Goal: Task Accomplishment & Management: Manage account settings

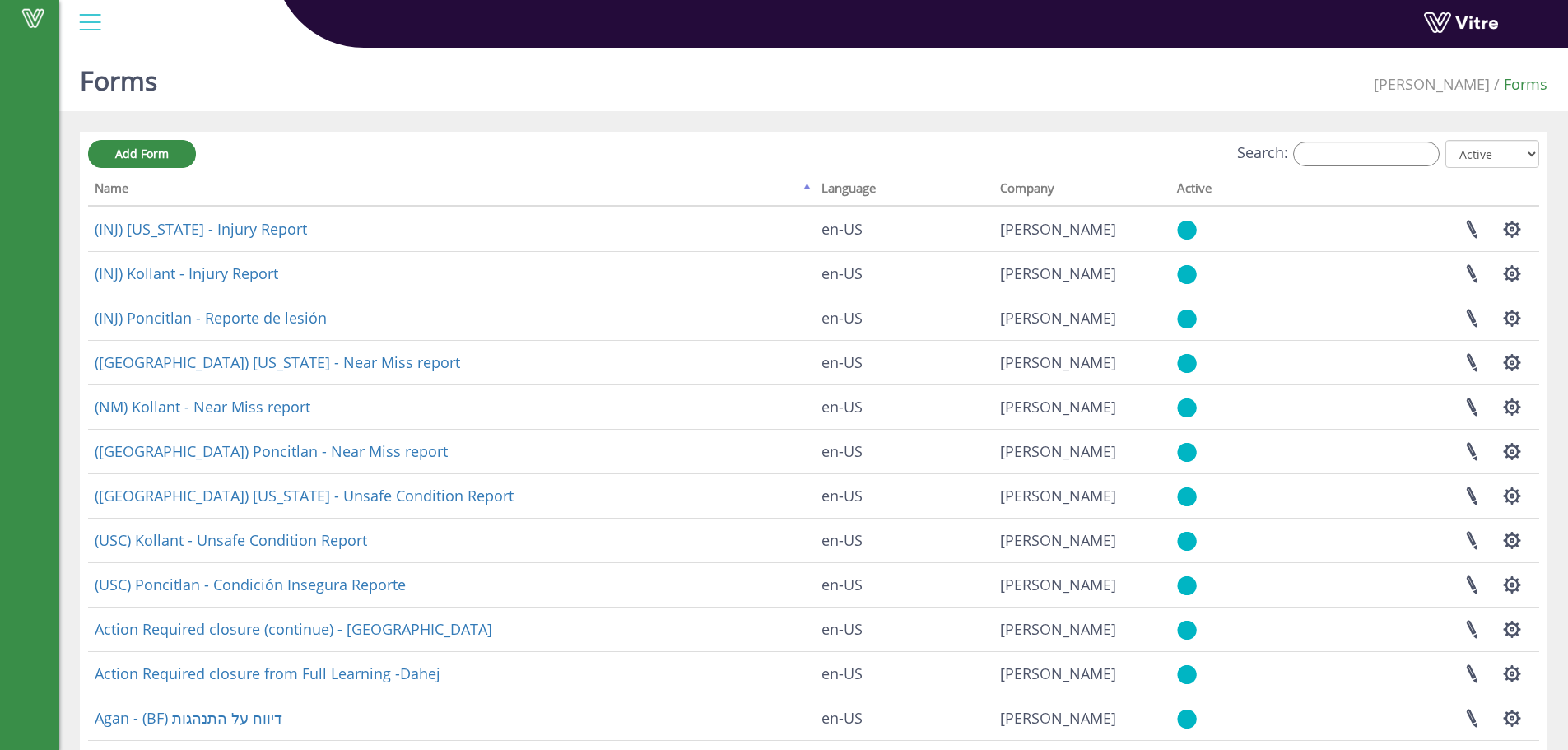
click at [1373, 173] on div "Add Form Search: All Active Not Active Processing... Name Language Company Acti…" at bounding box center [813, 529] width 1451 height 780
click at [1383, 156] on input "Search:" at bounding box center [1366, 154] width 147 height 25
type input "ו"
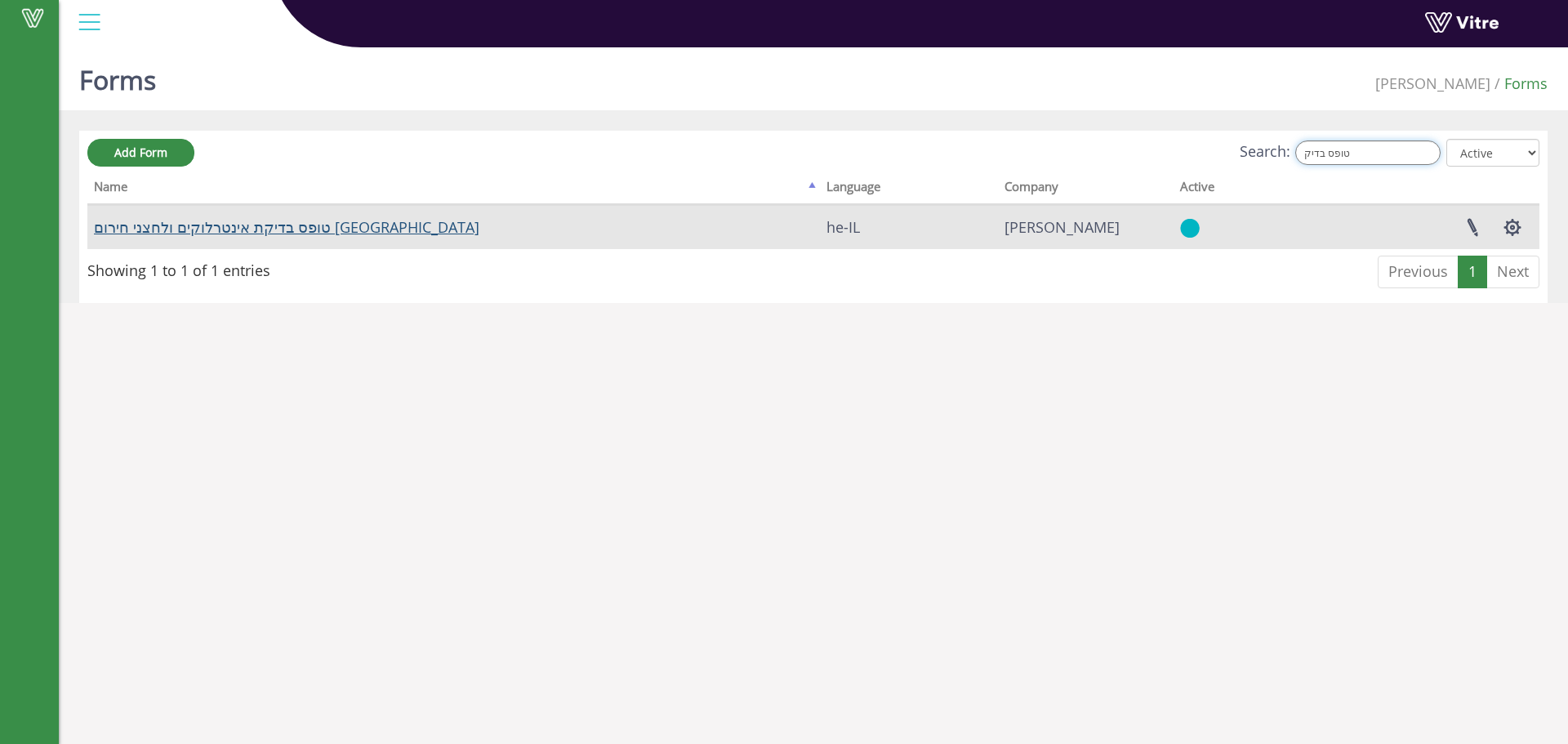
type input "טופס בדיק"
click at [329, 223] on link "טופס בדיקת אינטרלוקים ולחצני חירום באר שבע" at bounding box center [287, 227] width 385 height 19
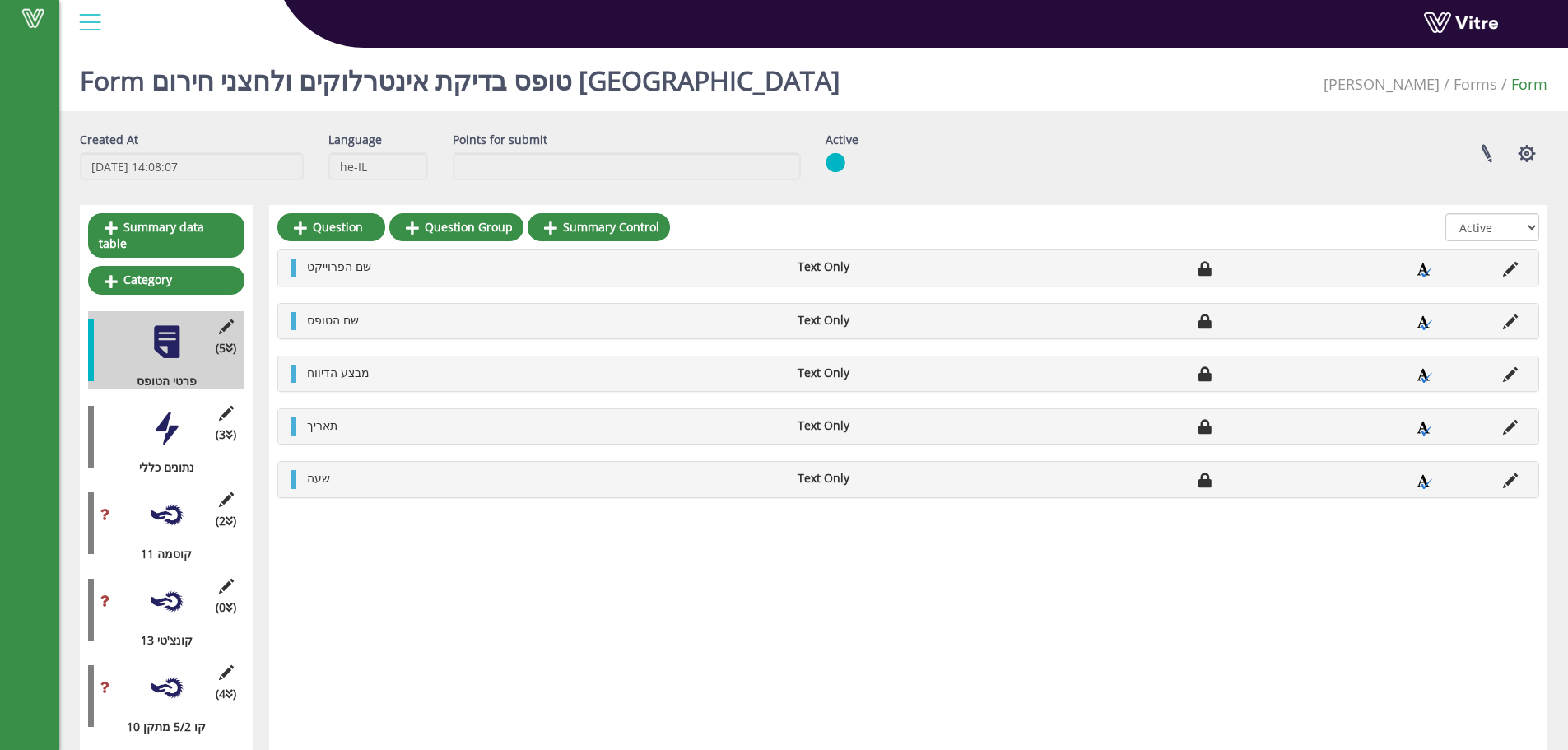
click at [171, 513] on div at bounding box center [167, 515] width 37 height 37
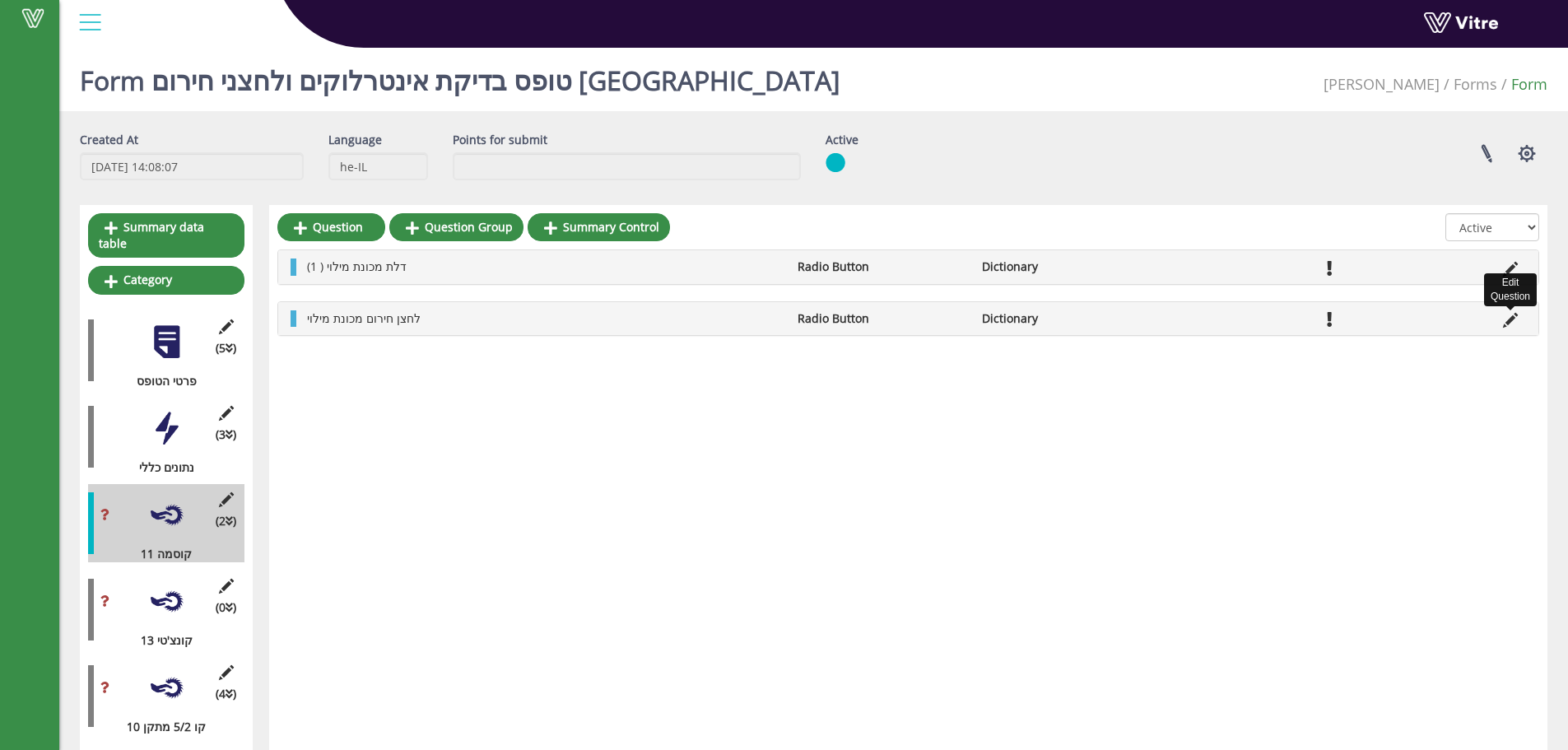
click at [1507, 317] on icon at bounding box center [1510, 320] width 15 height 15
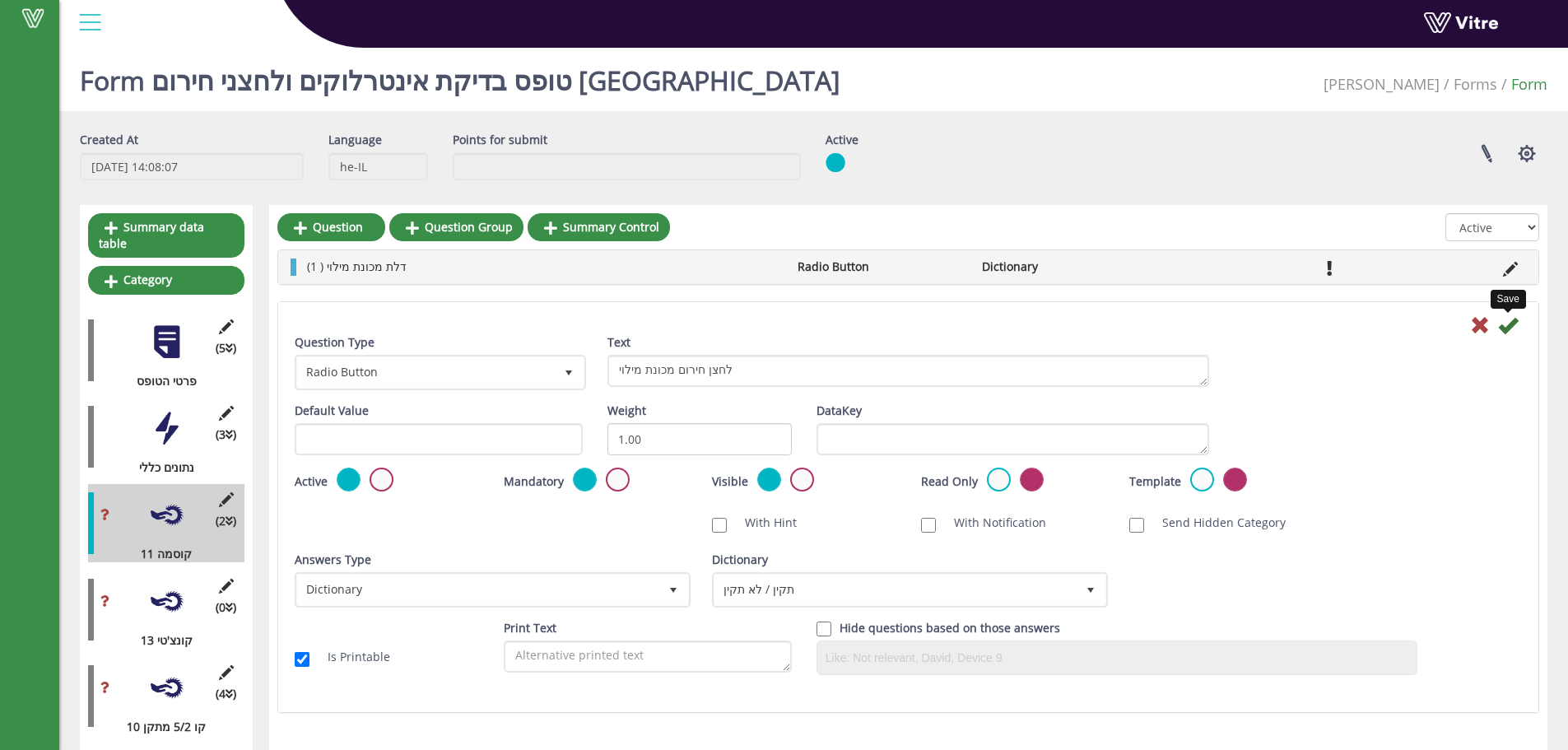
click at [1514, 326] on icon at bounding box center [1507, 325] width 19 height 19
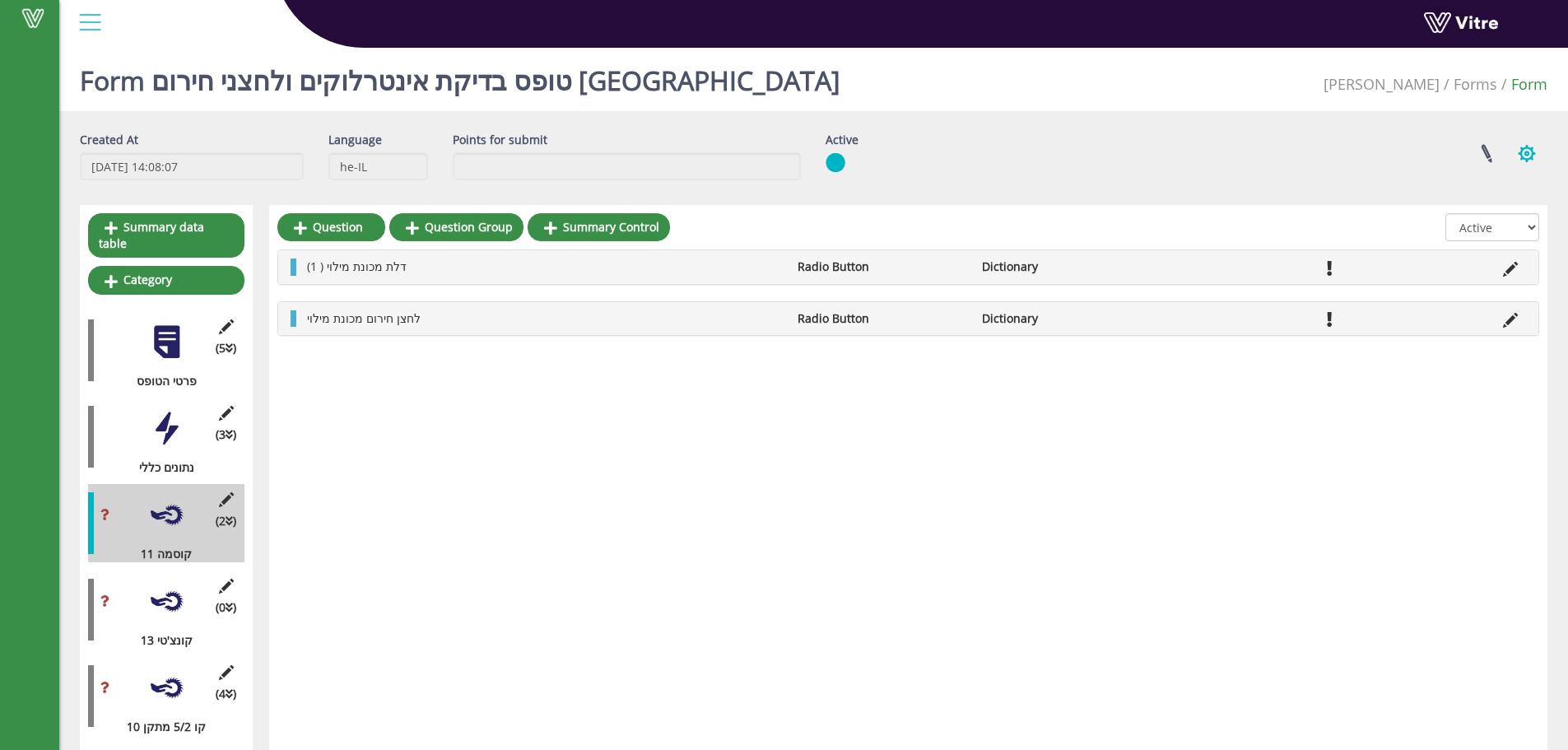
click at [1527, 158] on button "button" at bounding box center [1527, 154] width 41 height 44
click at [1479, 222] on link "Set Users" at bounding box center [1471, 214] width 149 height 21
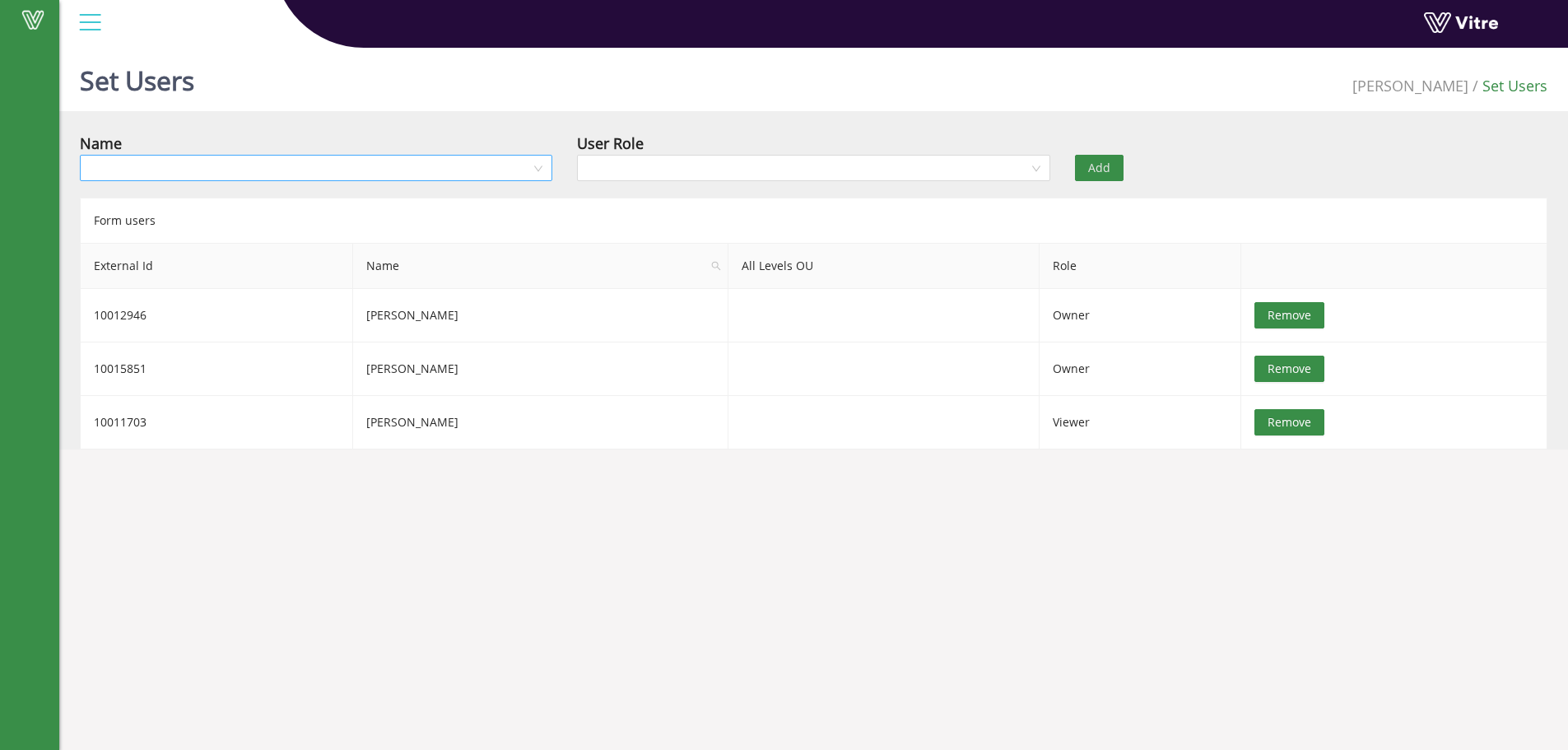
click at [395, 169] on input "search" at bounding box center [310, 168] width 441 height 25
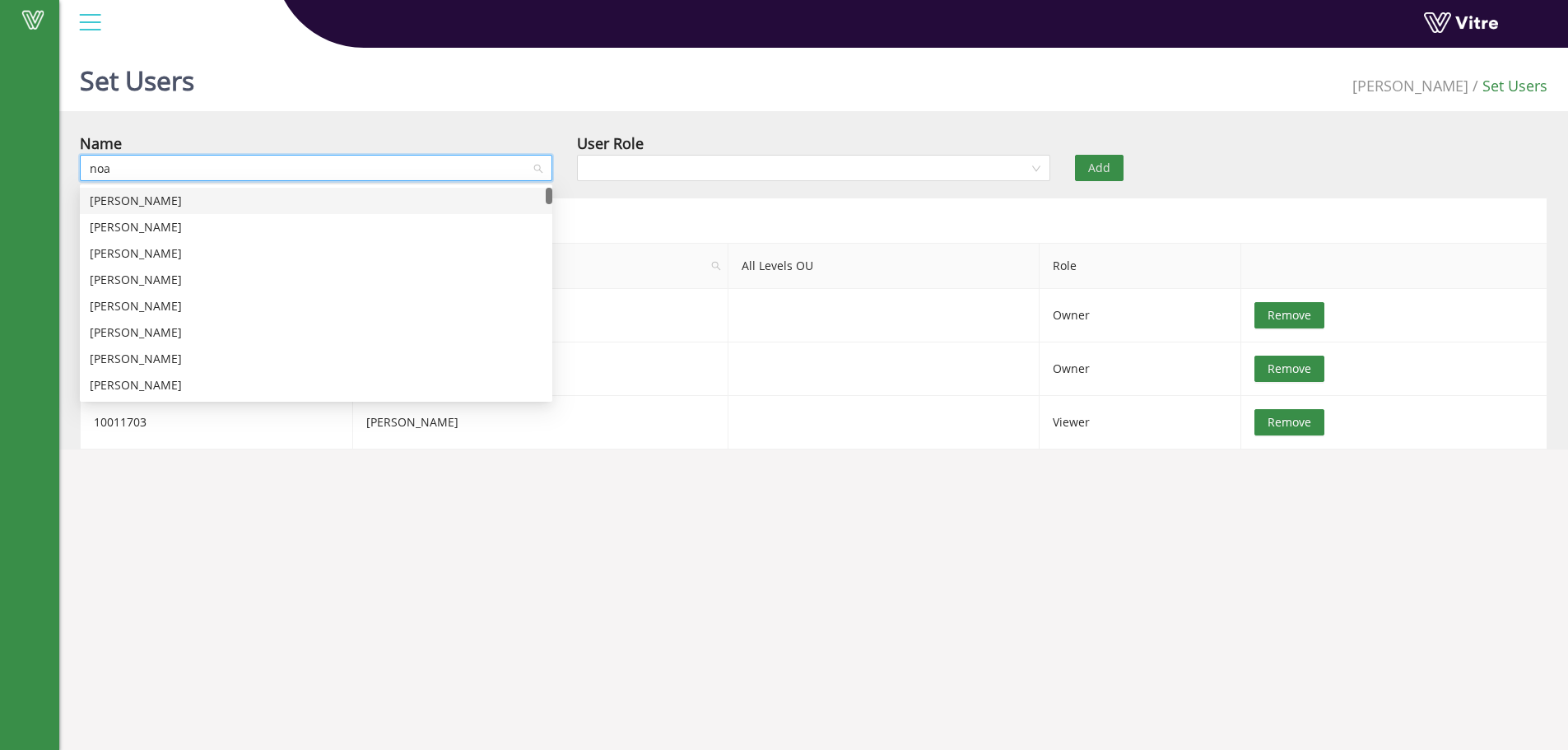
type input "noam"
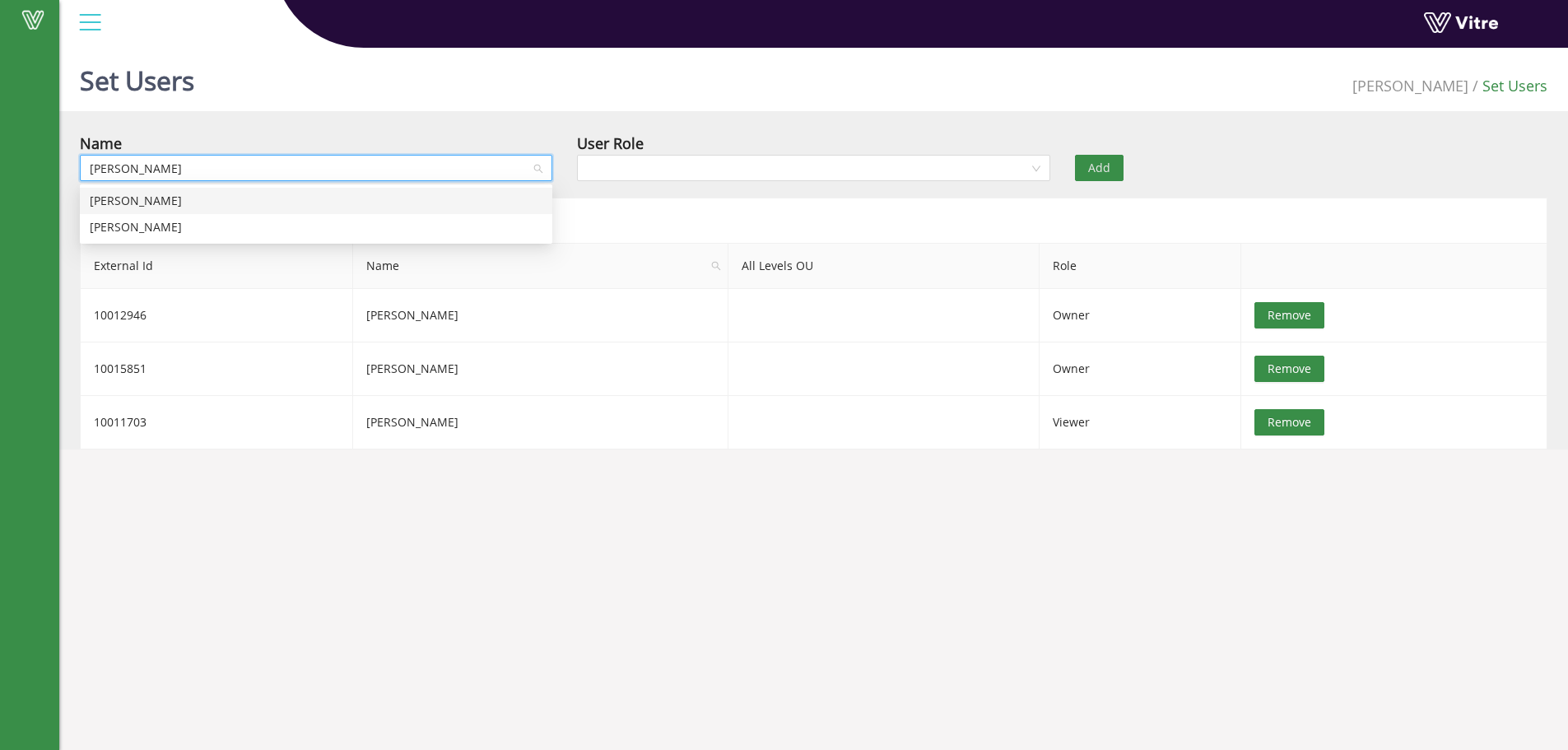
click at [243, 192] on div "Noam Shnarch" at bounding box center [316, 200] width 453 height 18
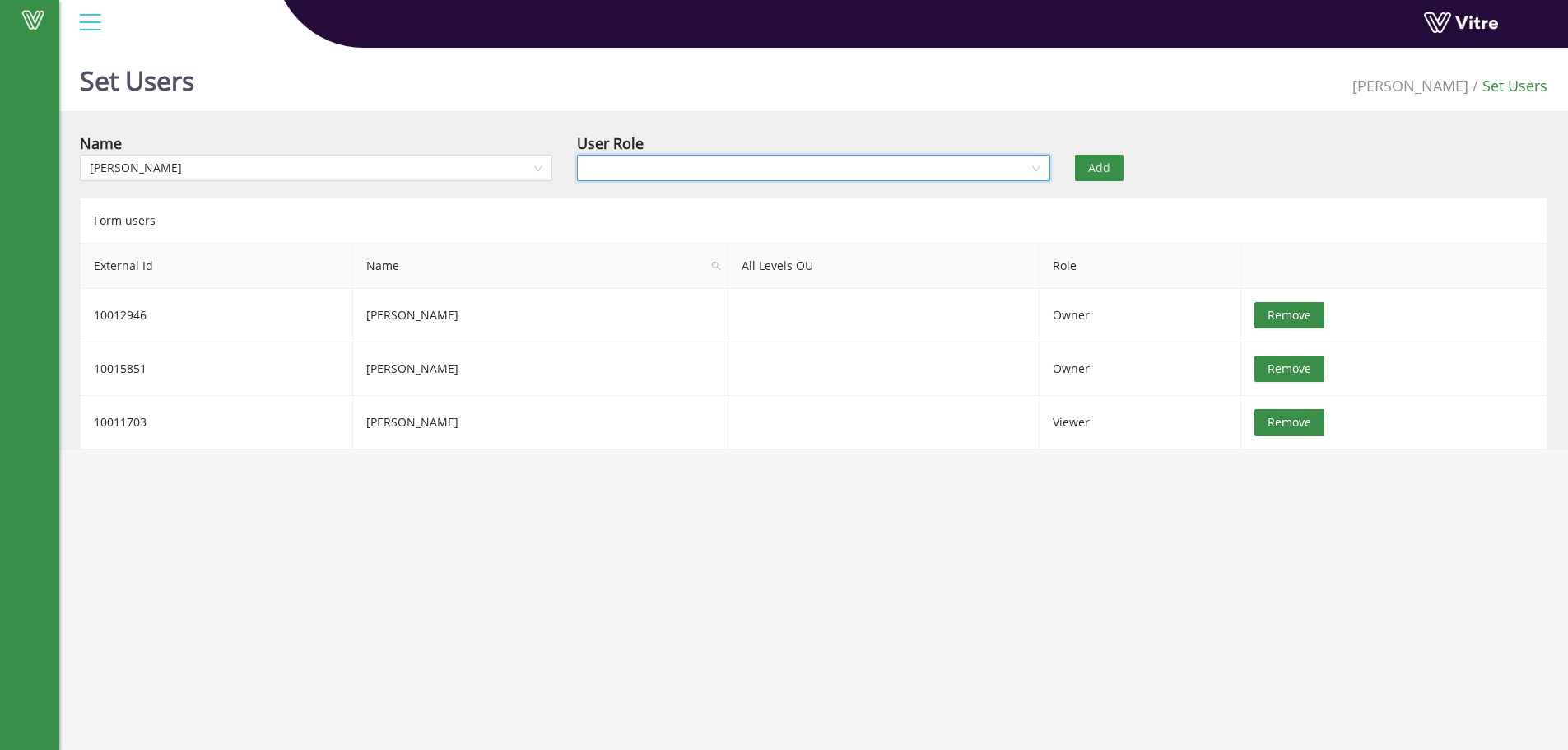
click at [708, 171] on input "search" at bounding box center [808, 168] width 441 height 25
click at [657, 198] on div "Owner" at bounding box center [813, 200] width 453 height 18
click at [1103, 165] on span "Add" at bounding box center [1099, 168] width 22 height 18
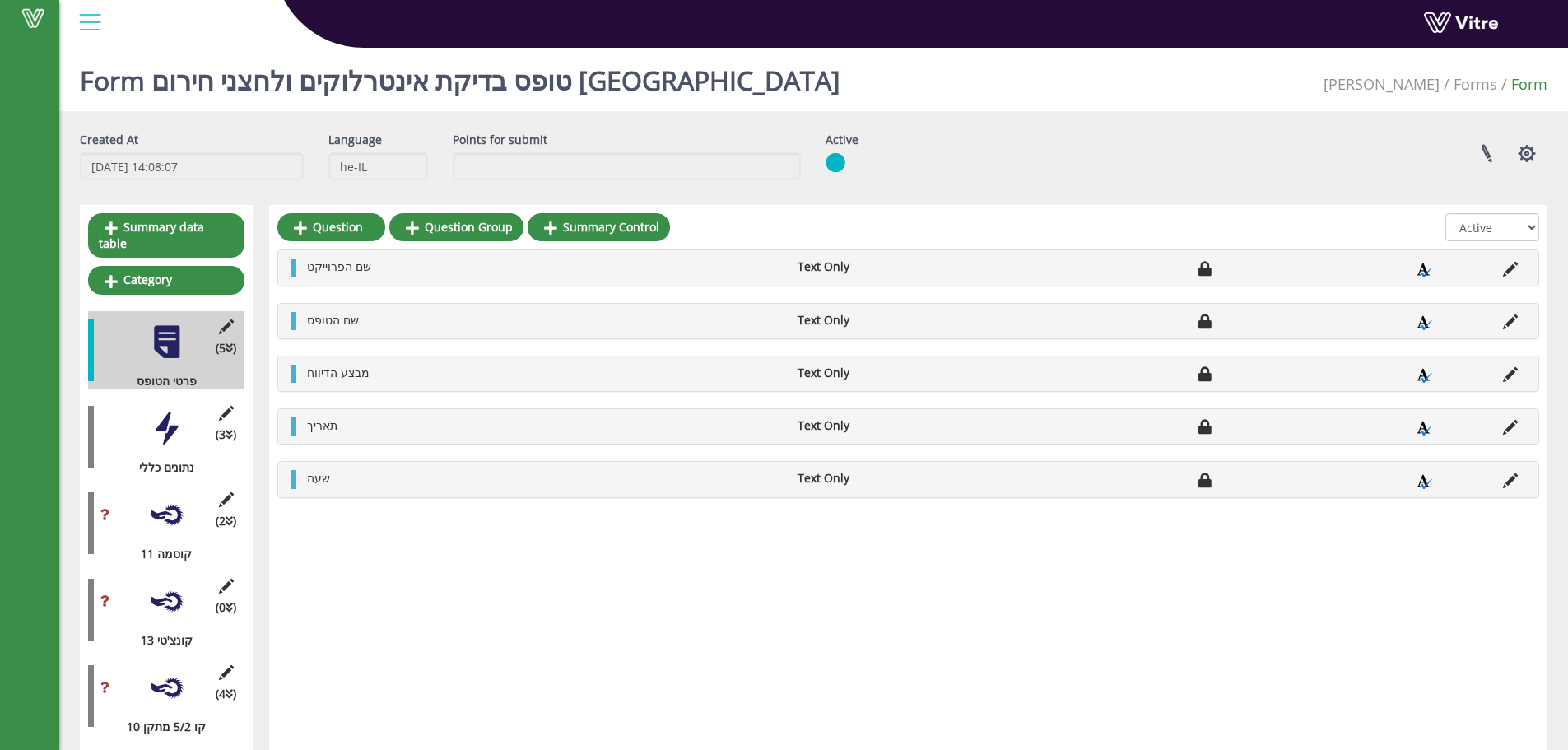
click at [178, 607] on div "(0 ) קונצ'טי 13" at bounding box center [166, 609] width 156 height 78
click at [181, 586] on div at bounding box center [167, 601] width 37 height 37
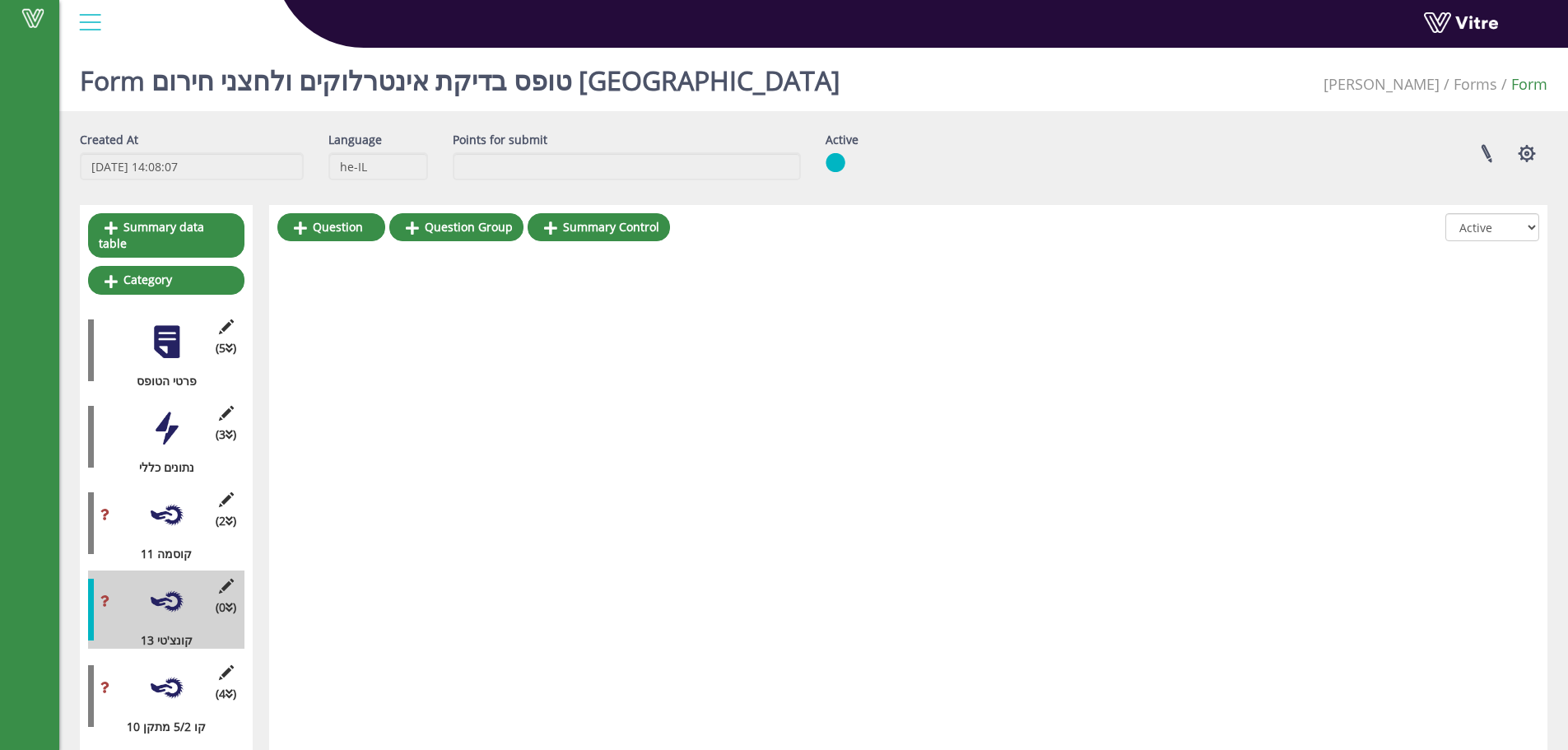
click at [179, 507] on div at bounding box center [167, 515] width 37 height 37
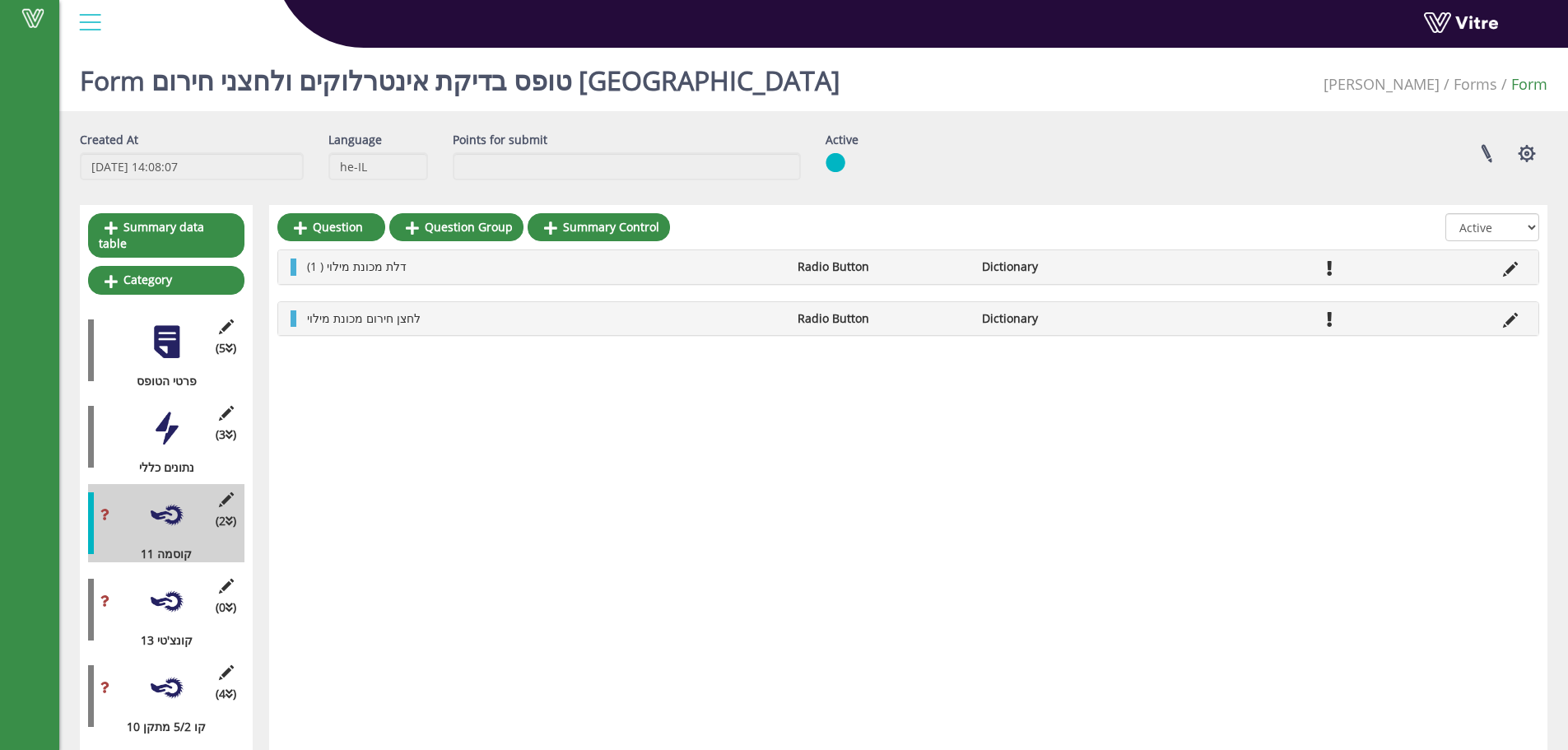
click at [158, 681] on div at bounding box center [167, 688] width 37 height 37
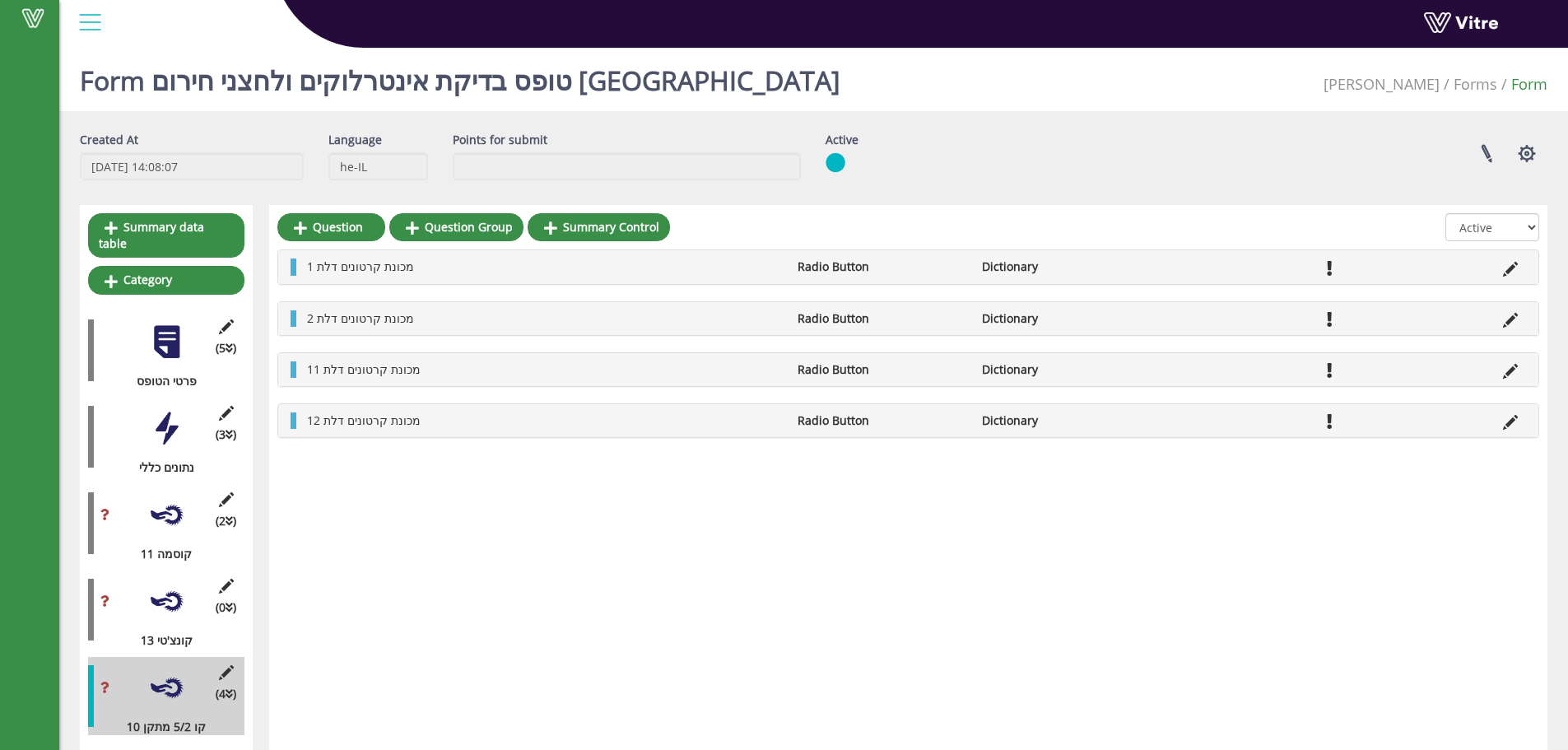
click at [150, 500] on div at bounding box center [167, 515] width 37 height 37
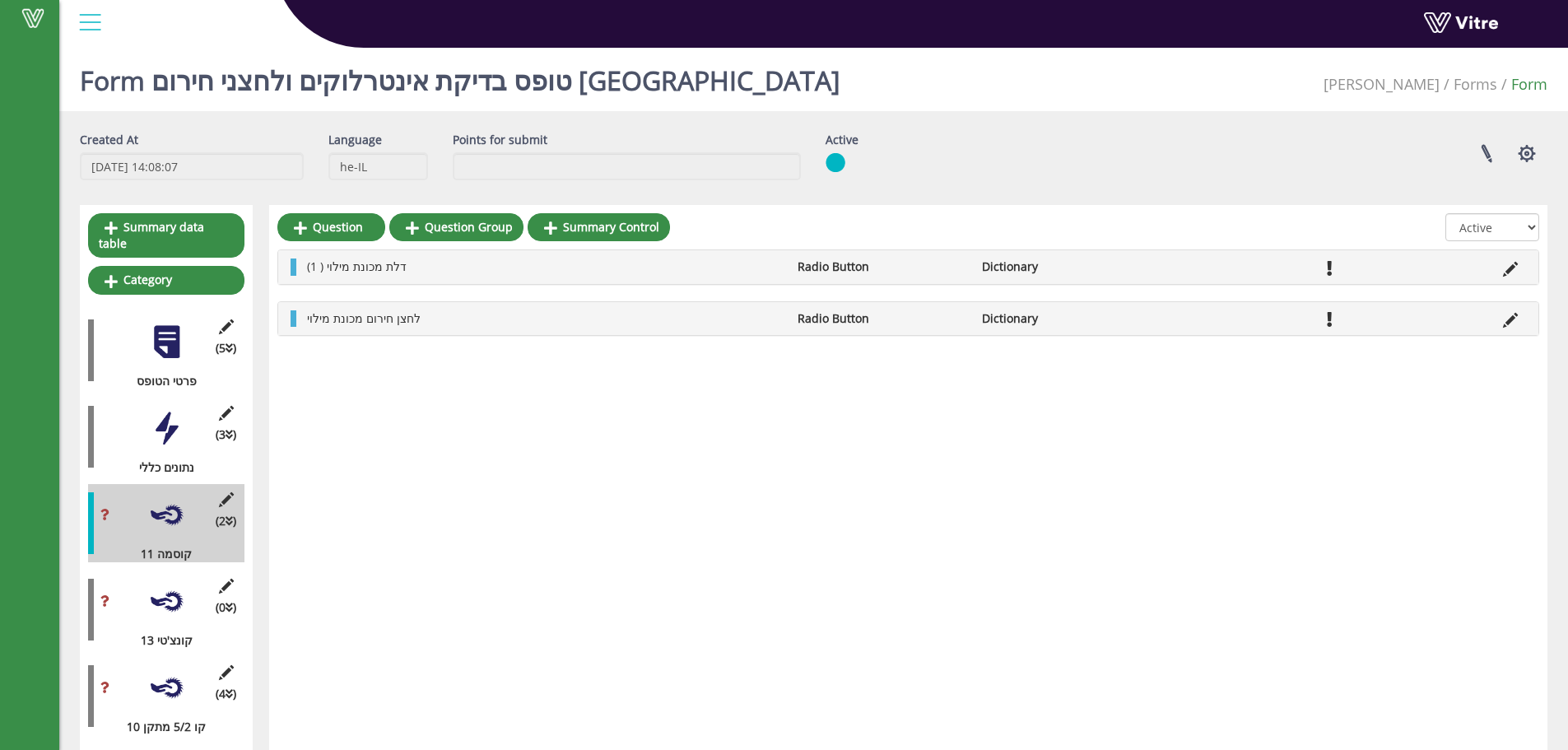
click at [226, 494] on div "(2 ) קוסמה 11" at bounding box center [166, 523] width 156 height 78
click at [226, 492] on icon at bounding box center [225, 499] width 20 height 15
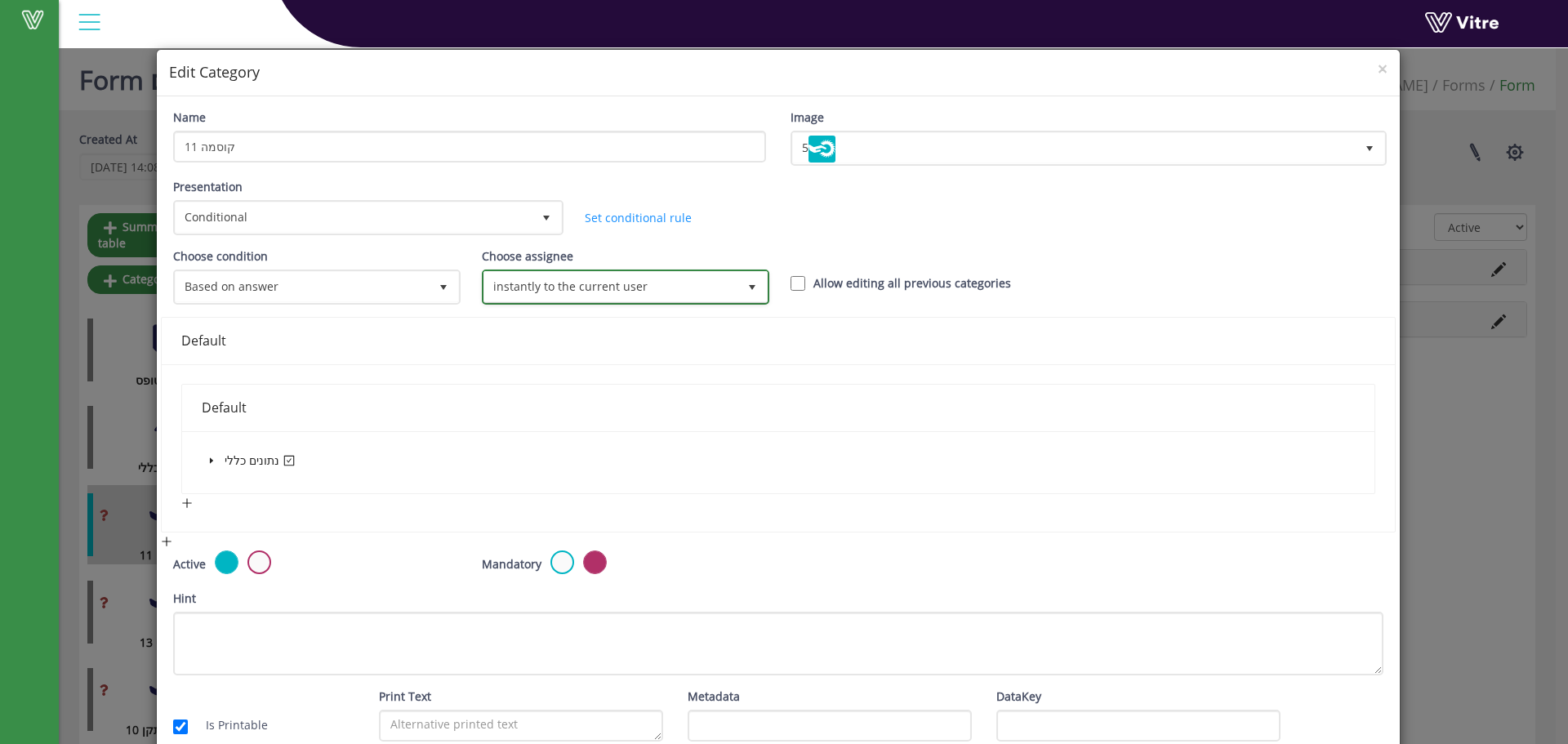
click at [738, 297] on span "select" at bounding box center [753, 287] width 30 height 30
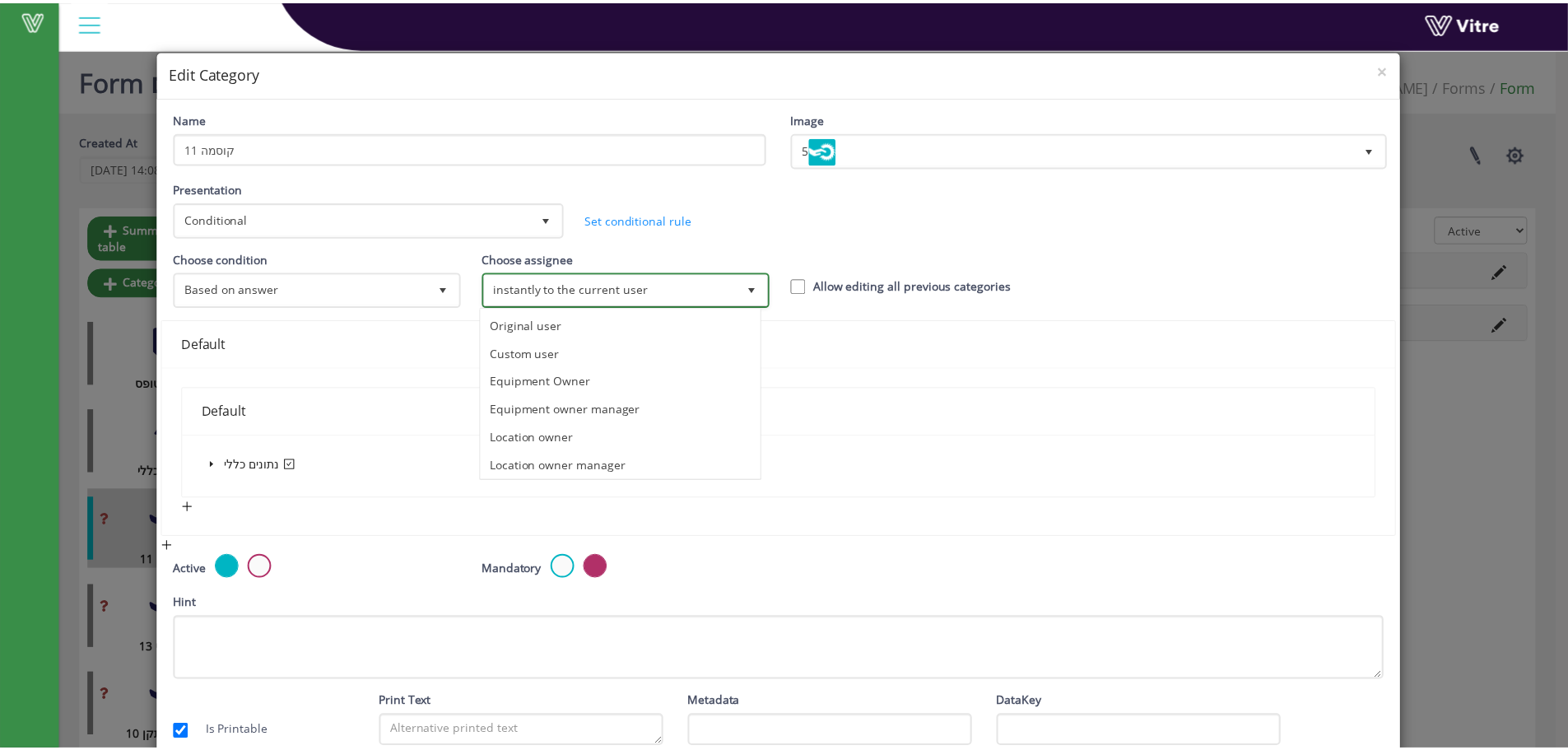
scroll to position [87, 0]
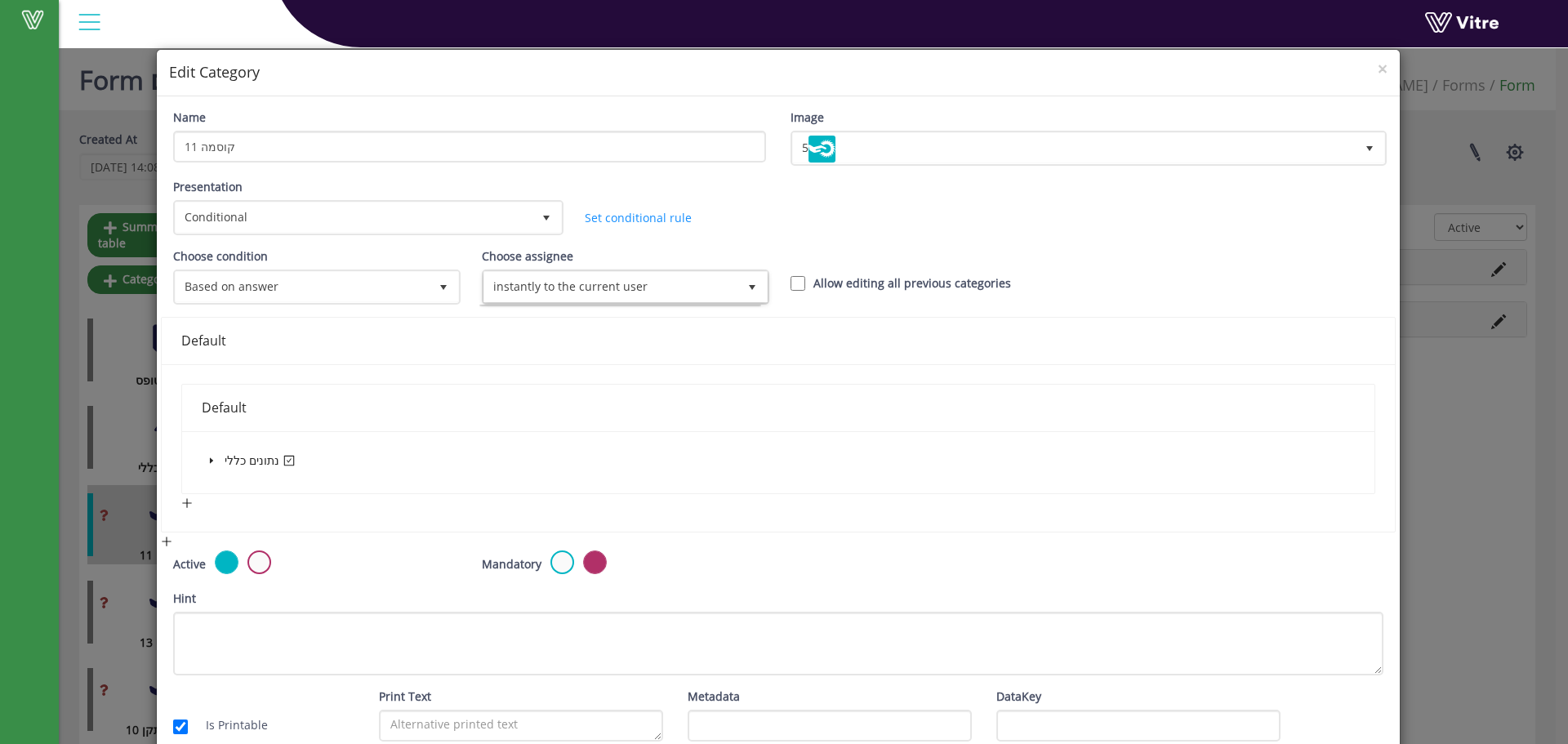
click at [1363, 65] on h4 "Edit Category" at bounding box center [778, 72] width 1218 height 21
click at [1378, 67] on span "×" at bounding box center [1382, 69] width 10 height 23
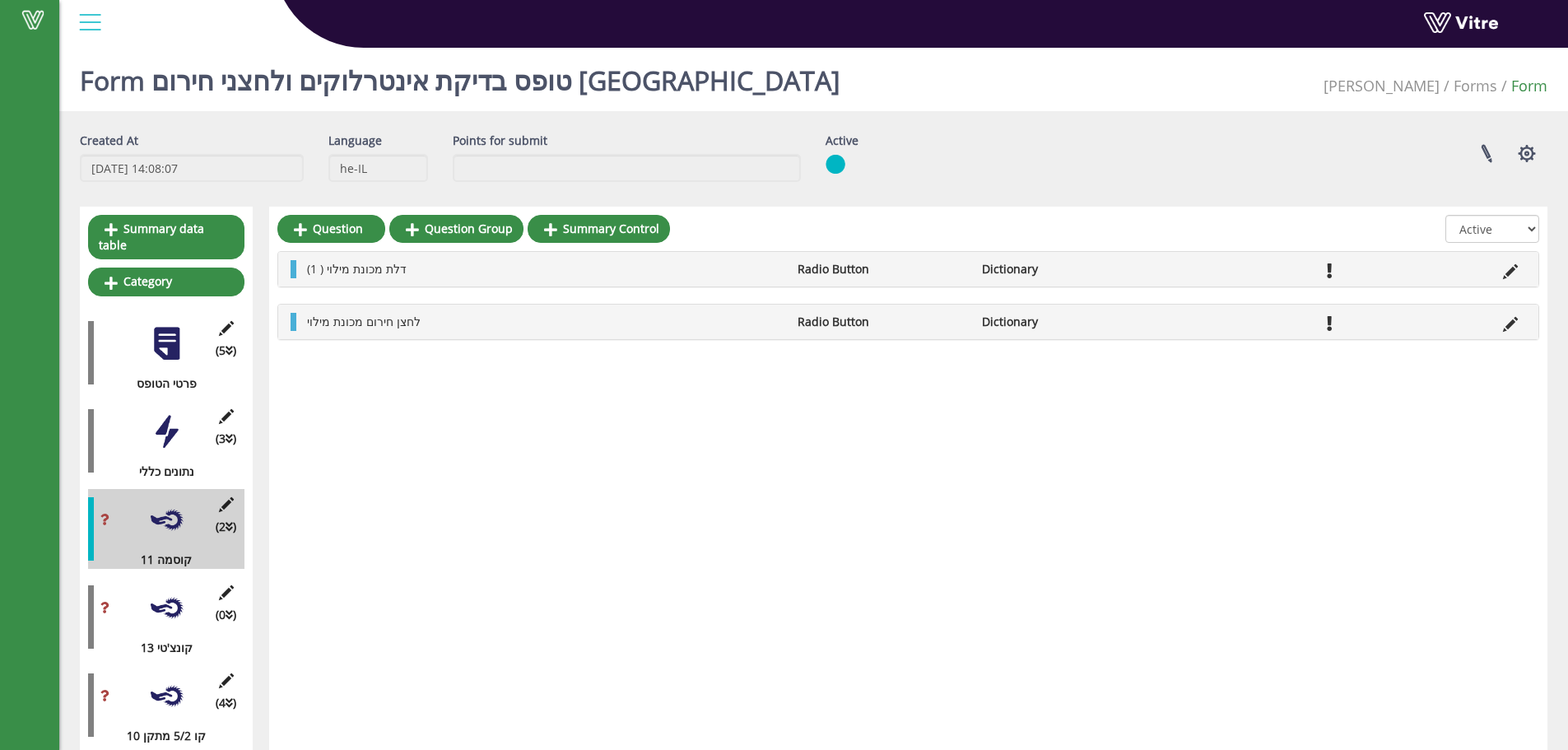
click at [189, 591] on div "(0 ) קונצ'טי 13" at bounding box center [166, 616] width 156 height 80
click at [175, 599] on div at bounding box center [167, 608] width 37 height 37
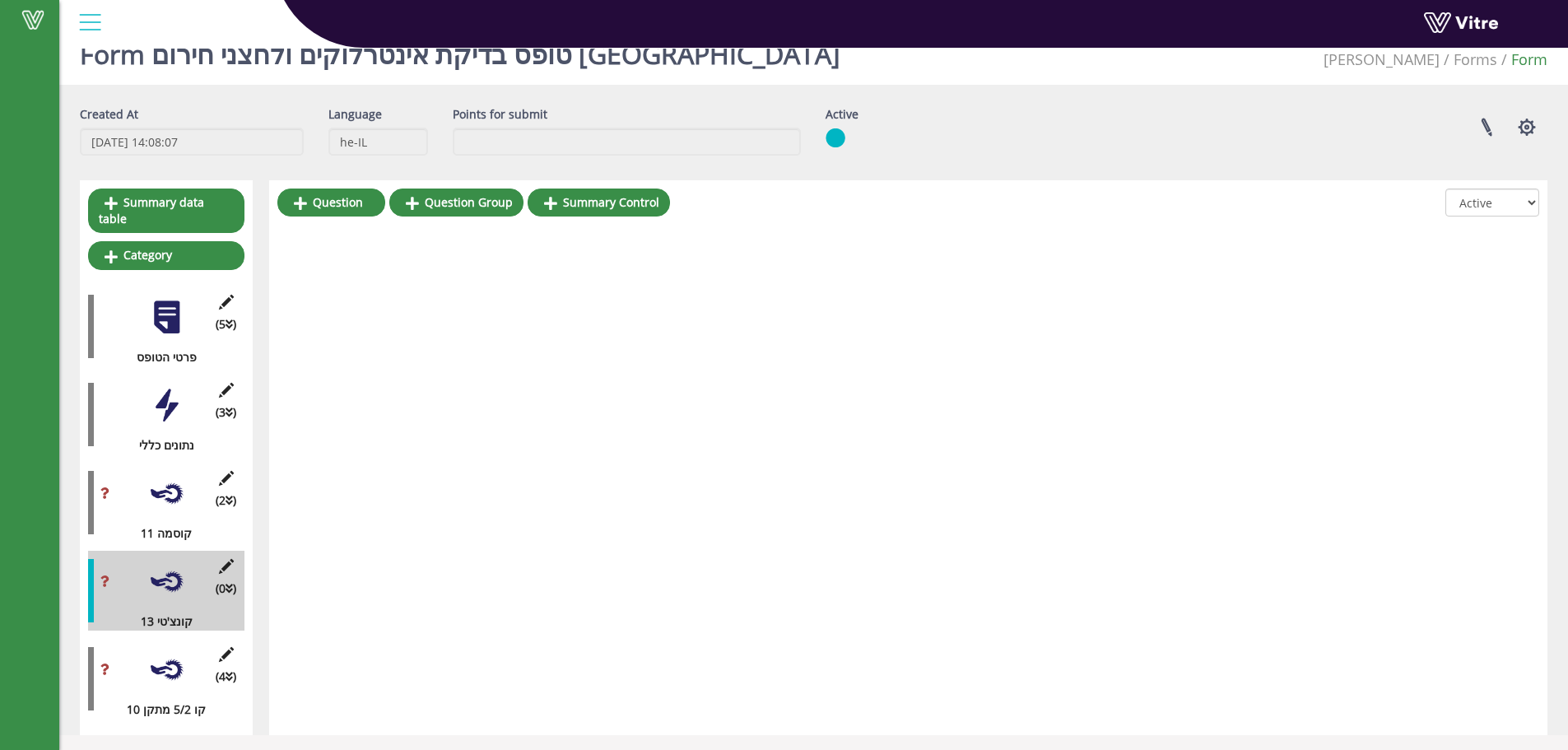
scroll to position [0, 0]
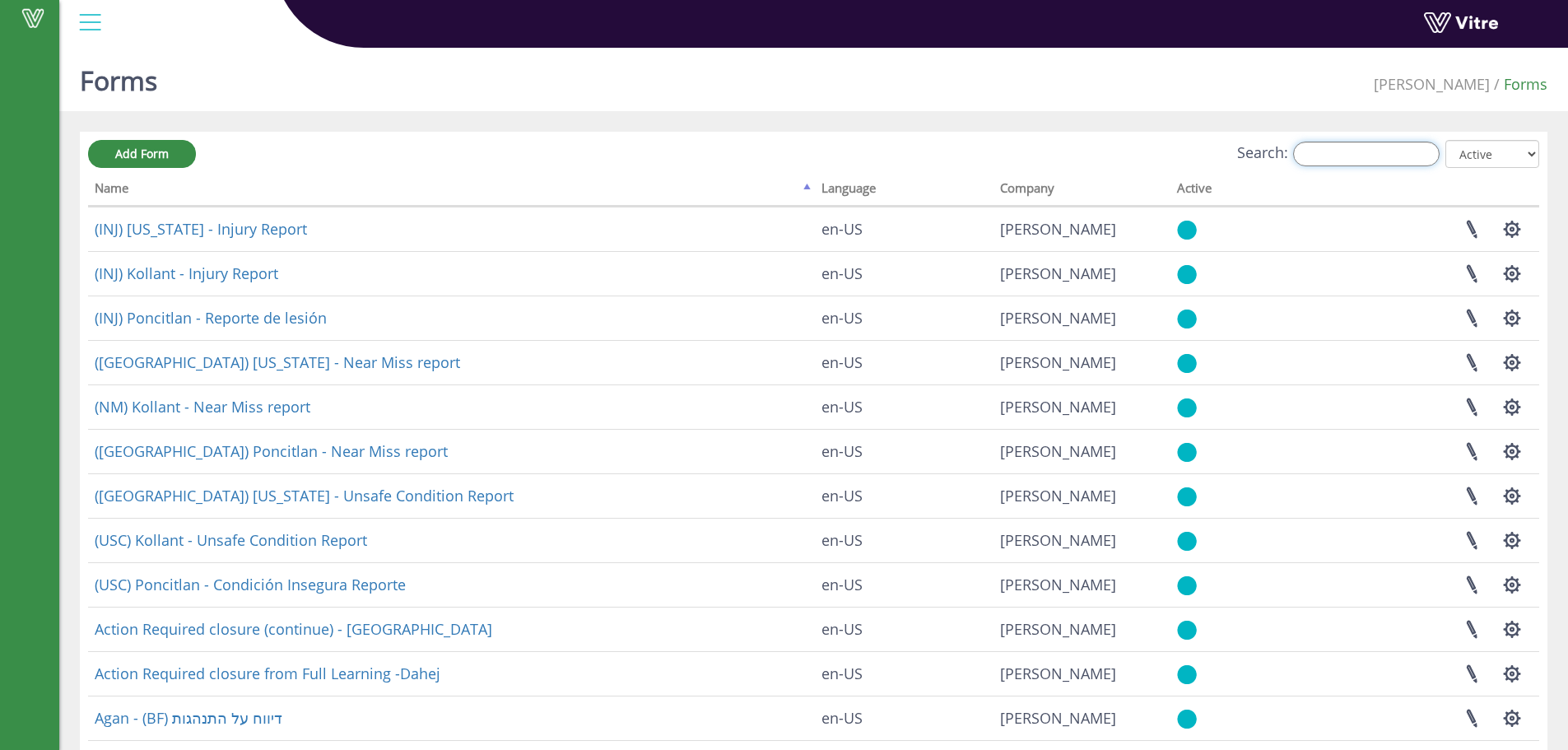
click at [1333, 144] on input "Search:" at bounding box center [1366, 154] width 147 height 25
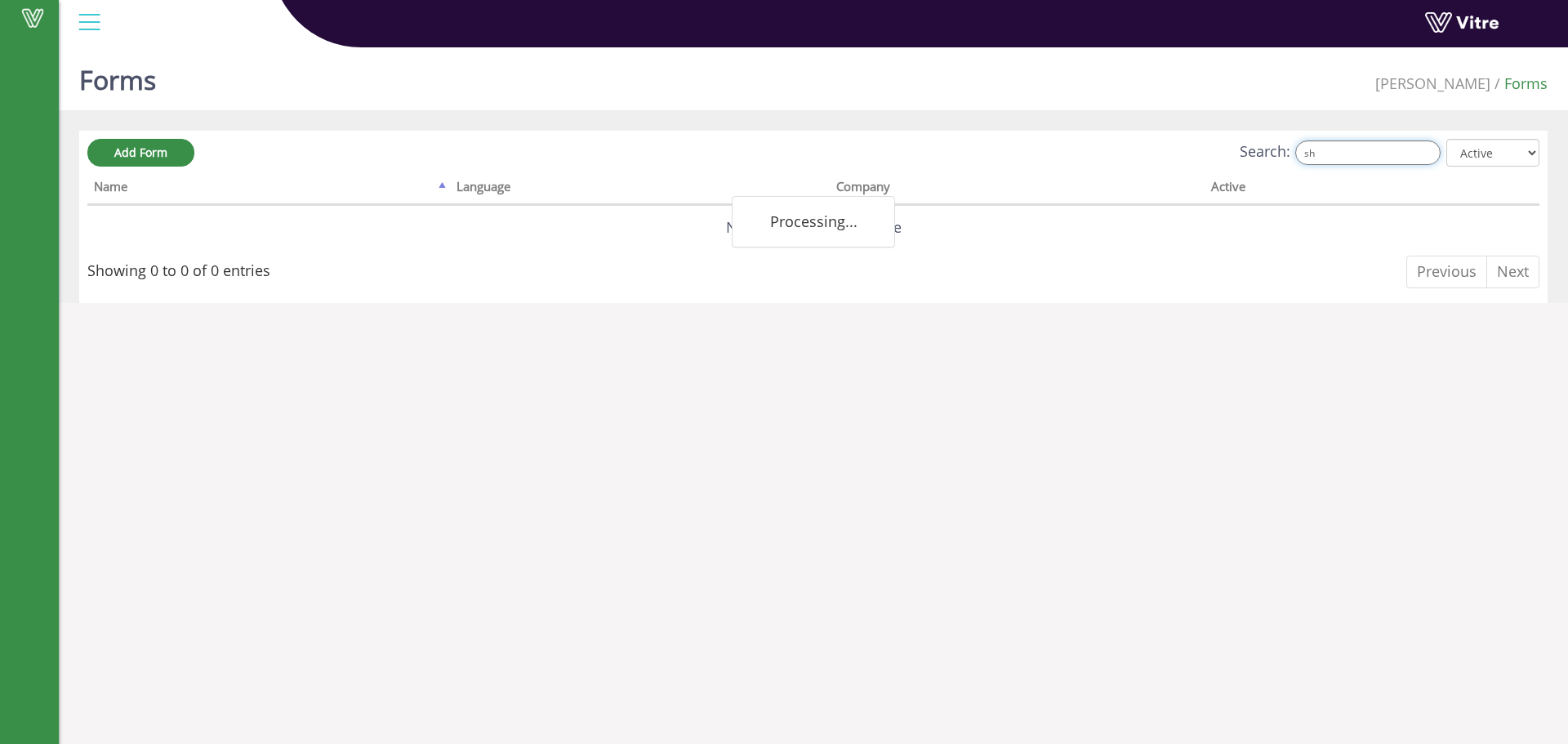
type input "s"
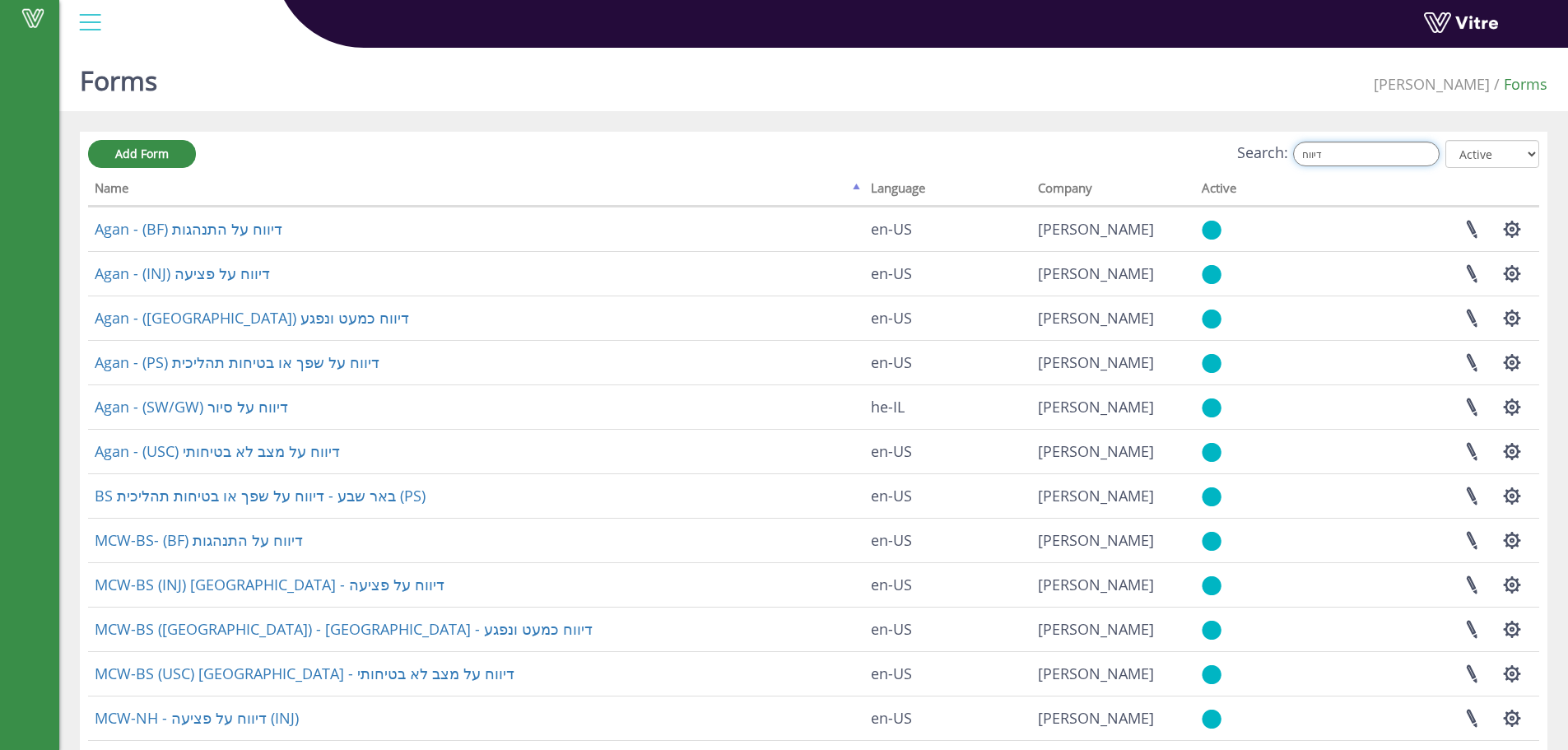
click at [1397, 162] on input "דיווח" at bounding box center [1366, 154] width 147 height 25
type input "פ"
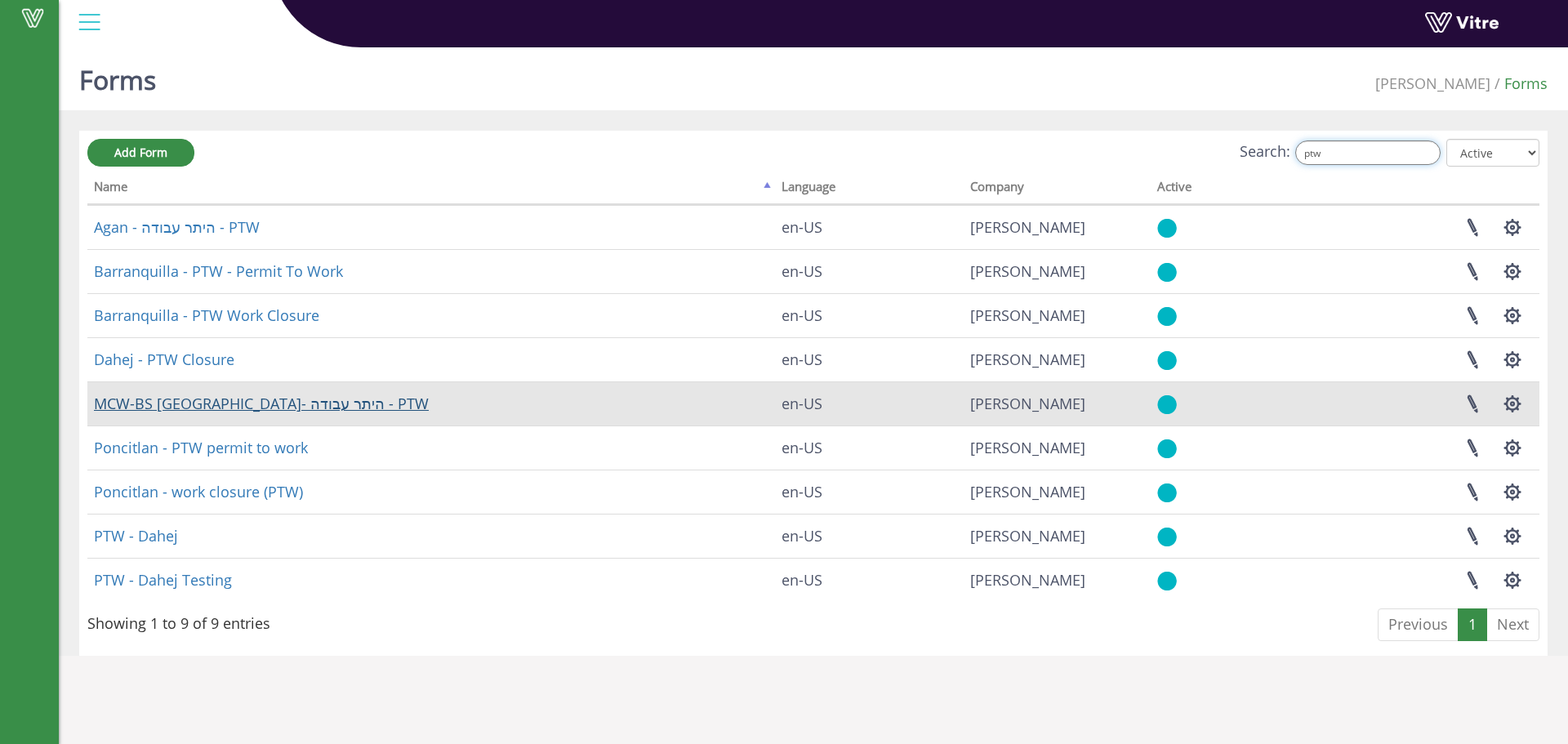
type input "ptw"
click at [236, 400] on link "MCW-BS באר שבע- היתר עבודה - PTW" at bounding box center [262, 403] width 335 height 19
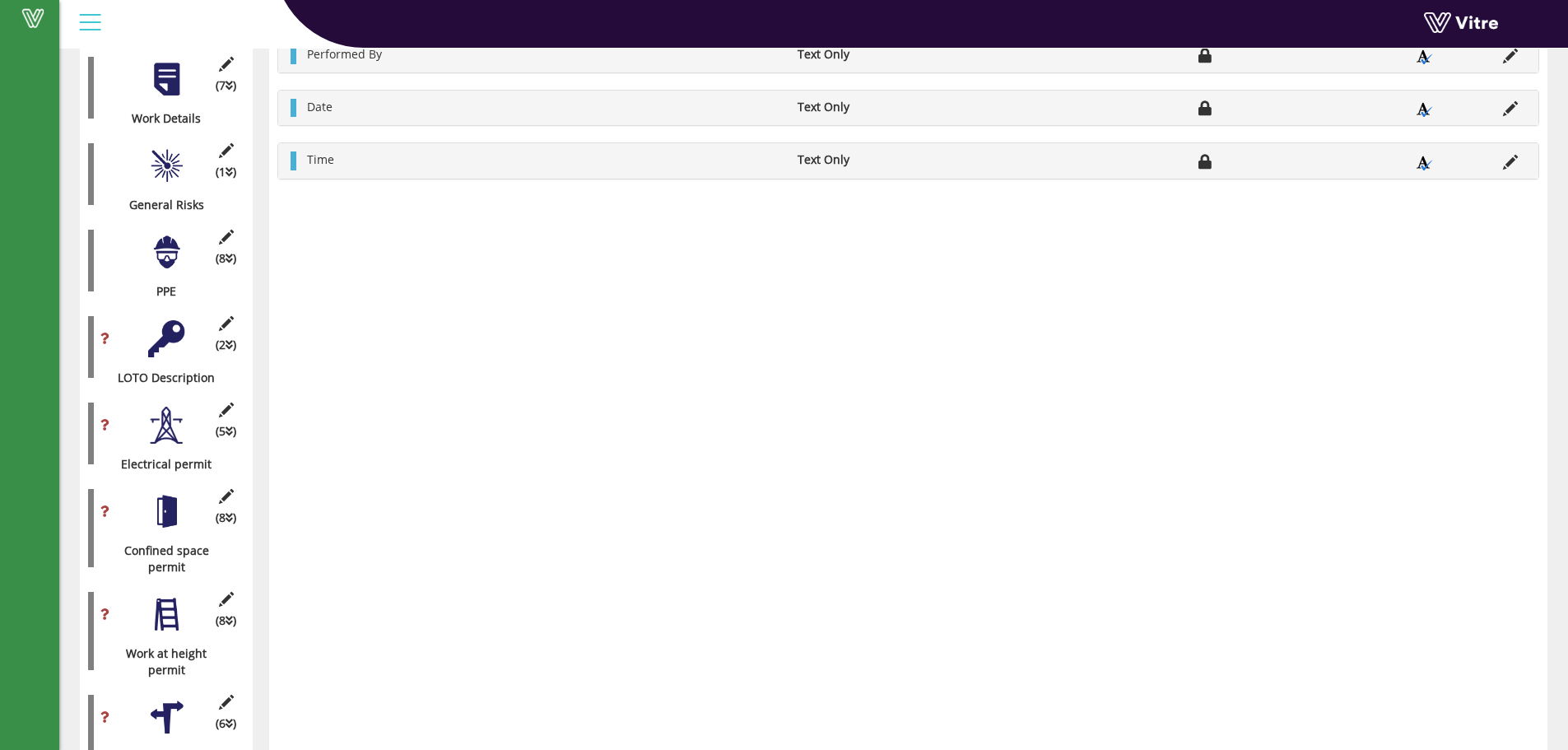
scroll to position [220, 0]
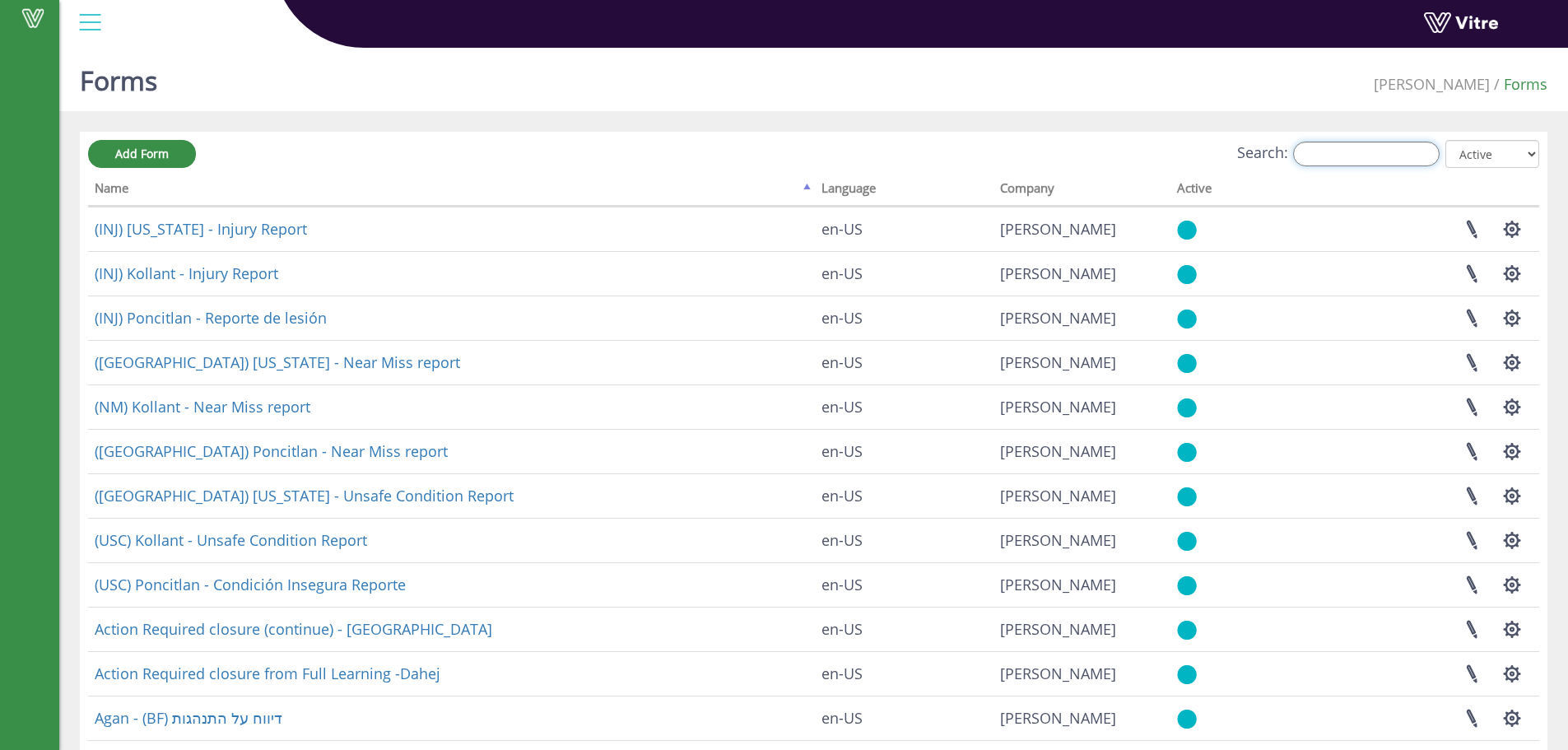
click at [1415, 143] on input "Search:" at bounding box center [1366, 154] width 147 height 25
type input "n"
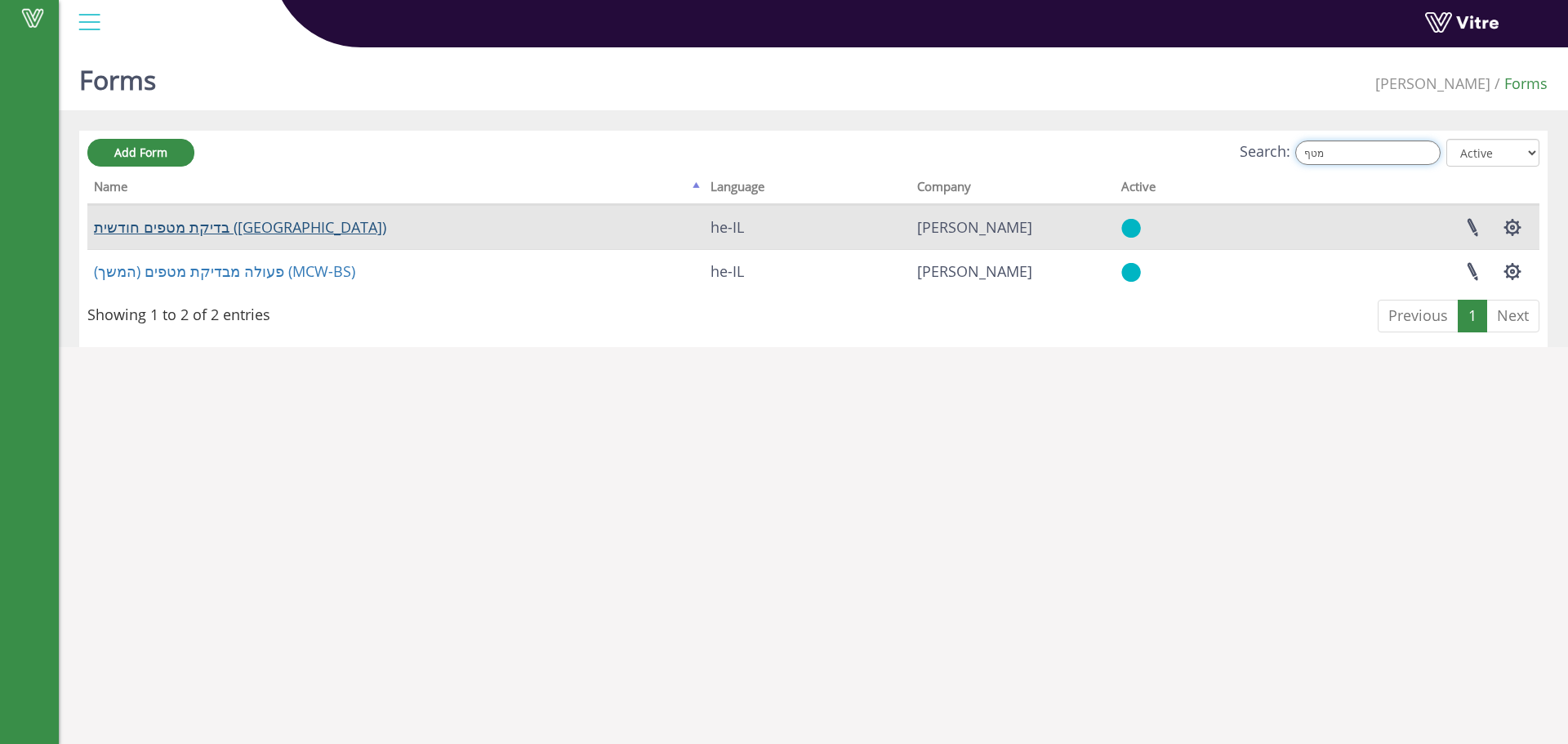
type input "מטף"
click at [164, 229] on link "בדיקת מטפים חודשית (באר שבע)" at bounding box center [240, 227] width 292 height 19
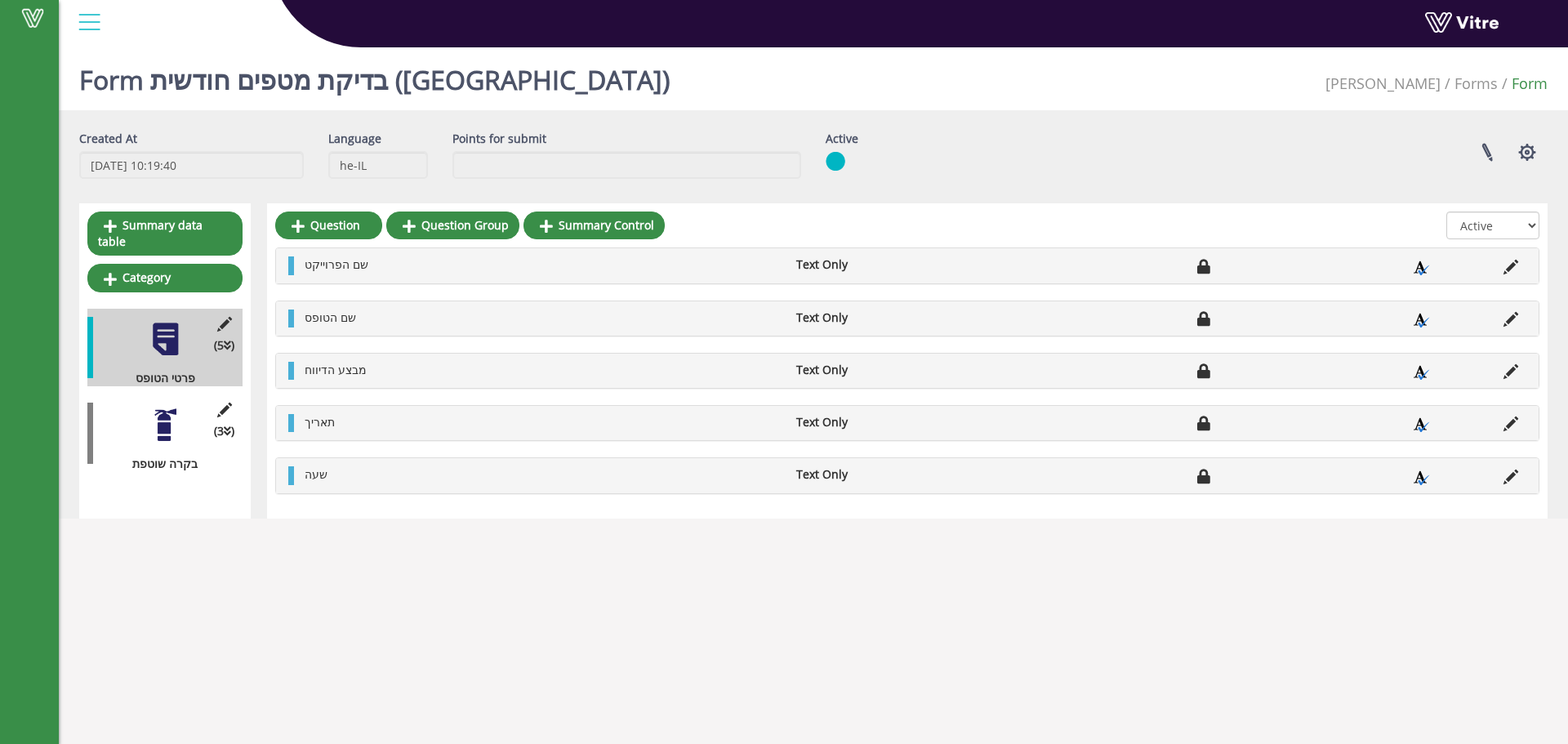
click at [174, 406] on div at bounding box center [166, 425] width 37 height 37
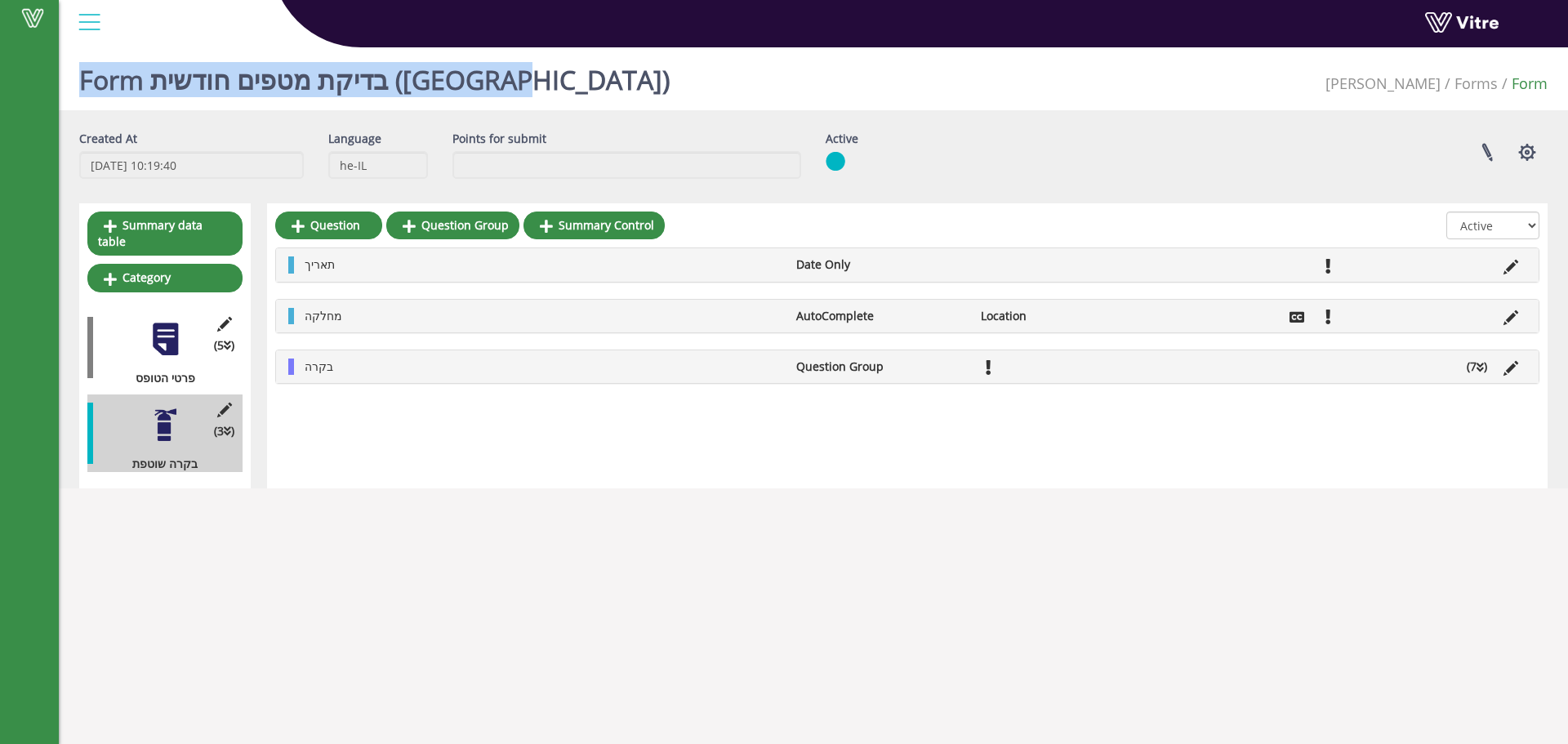
drag, startPoint x: 540, startPoint y: 83, endPoint x: 256, endPoint y: 61, distance: 284.9
click at [256, 61] on div "Vitre Form בדיקת מטפים חודשית ([GEOGRAPHIC_DATA]) Adama Forms Form Created At […" at bounding box center [784, 264] width 1568 height 447
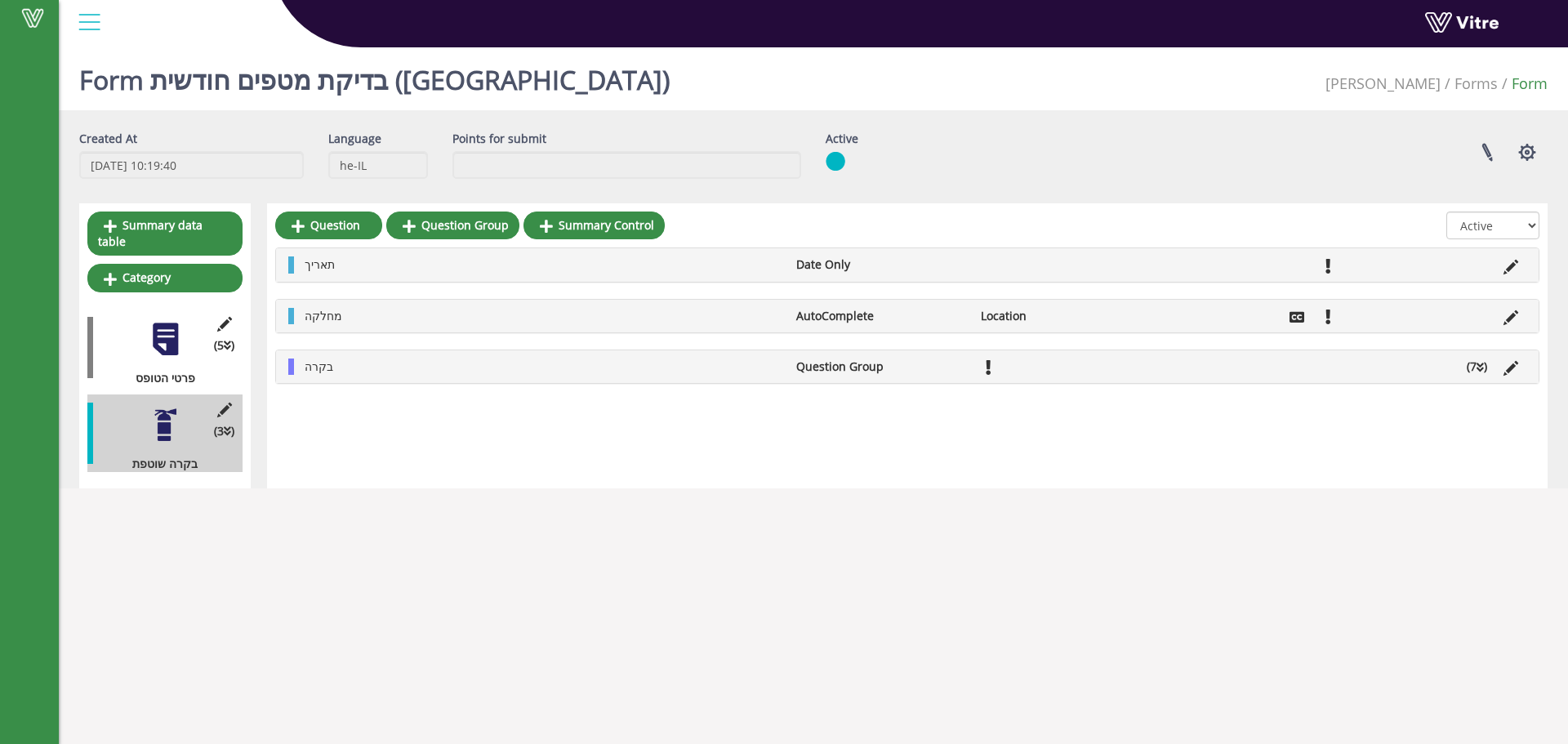
click at [265, 48] on div "Vitre" at bounding box center [813, 24] width 1510 height 48
click at [45, 20] on span at bounding box center [32, 17] width 41 height 19
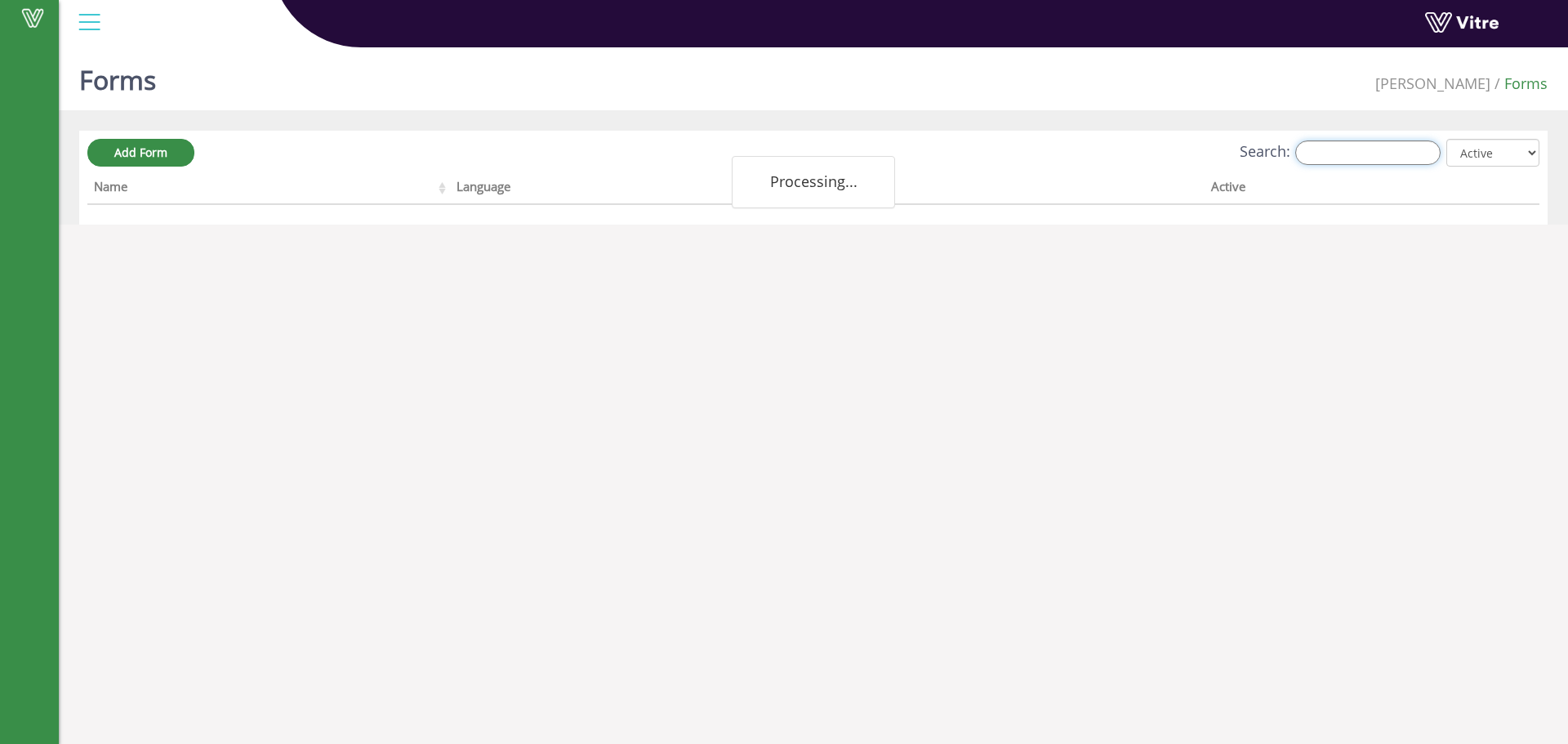
drag, startPoint x: 0, startPoint y: 0, endPoint x: 1324, endPoint y: 150, distance: 1332.5
click at [1324, 150] on input "Search:" at bounding box center [1367, 153] width 146 height 24
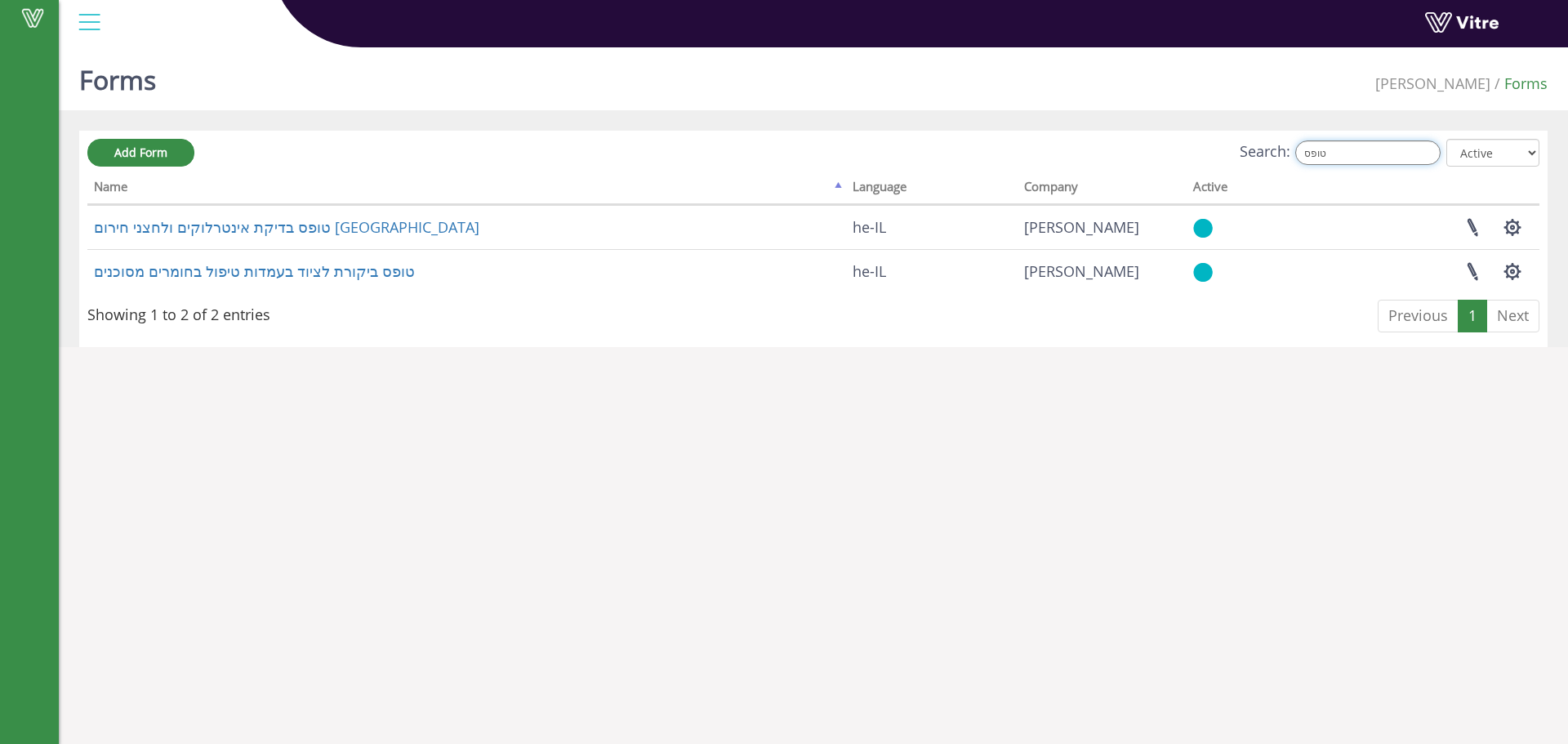
click at [1416, 160] on input "טופס" at bounding box center [1367, 153] width 146 height 24
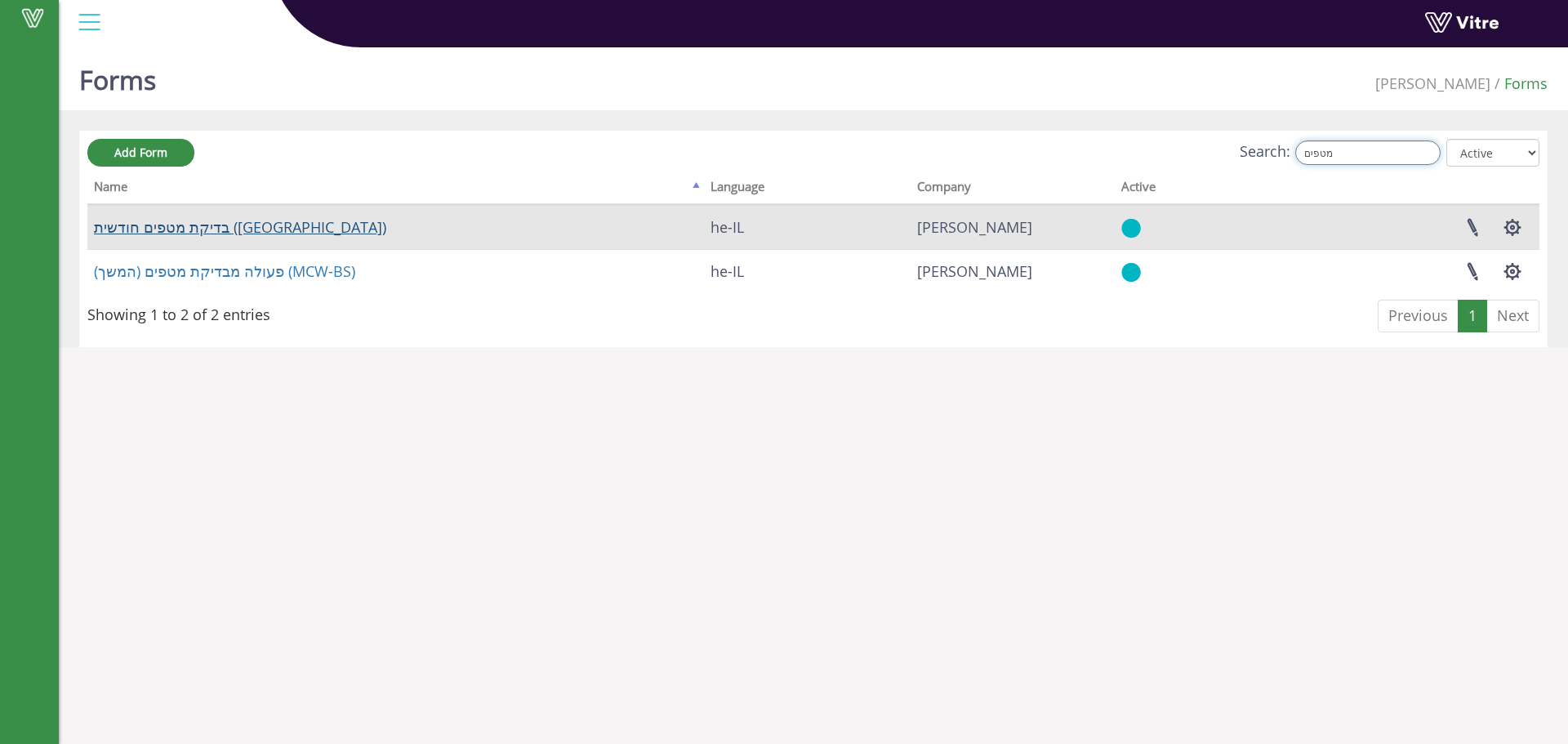
type input "מטפים"
click at [194, 225] on link "בדיקת מטפים חודשית (באר שבע)" at bounding box center [240, 227] width 292 height 19
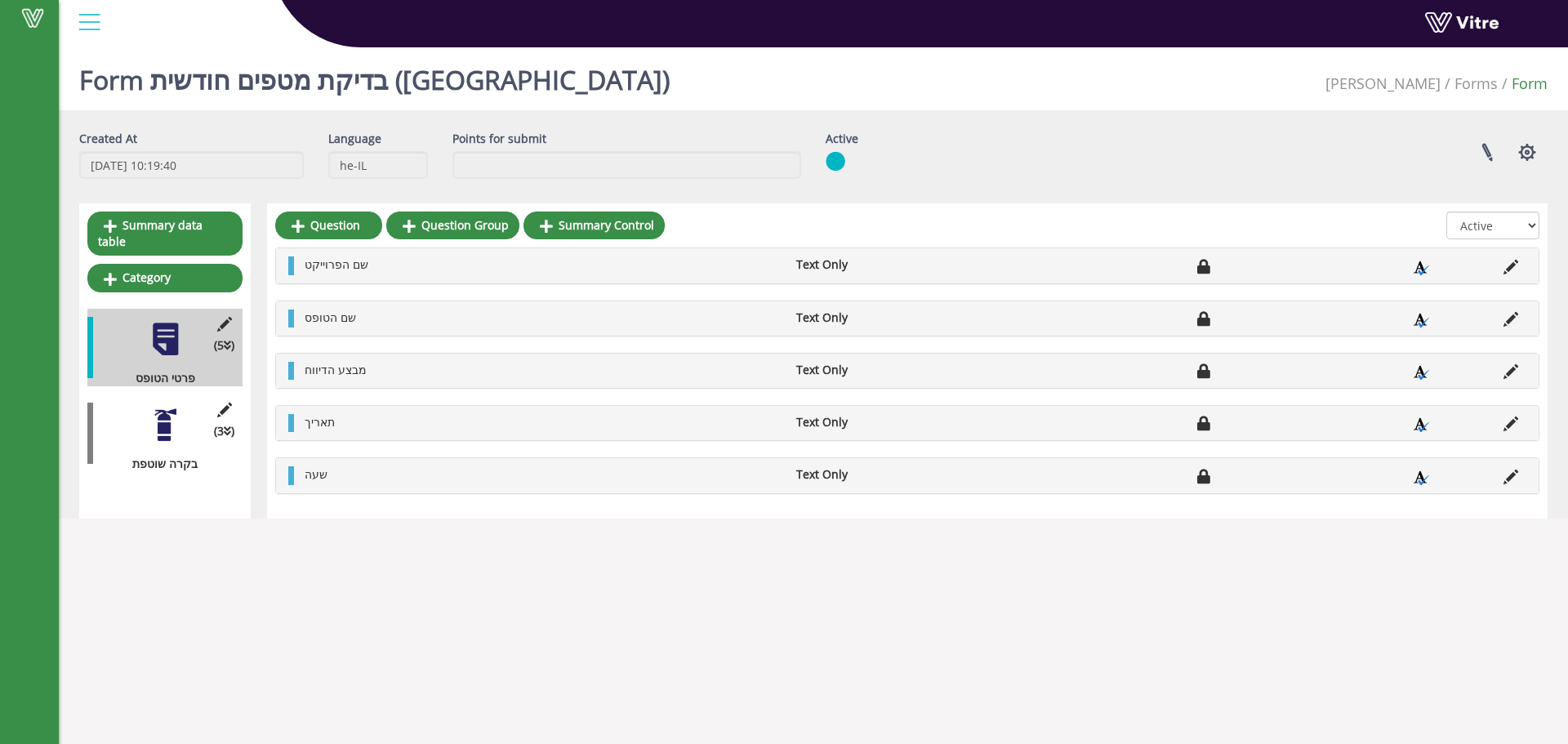
click at [1040, 539] on html "Vitre Form בדיקת מטפים חודשית ([GEOGRAPHIC_DATA]) Adama Forms Form Created At […" at bounding box center [784, 270] width 1568 height 539
click at [1483, 150] on link at bounding box center [1487, 153] width 41 height 44
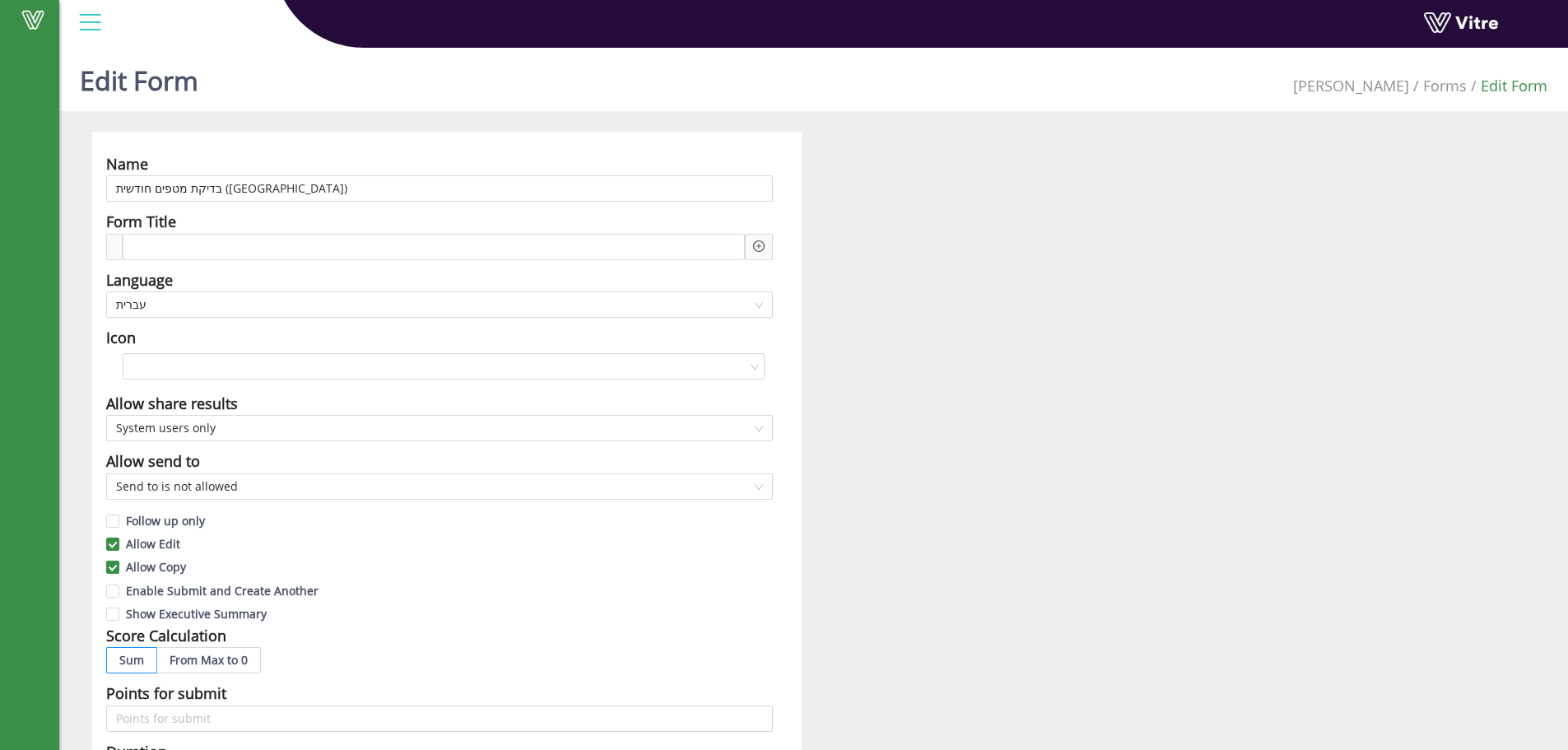
click at [1068, 400] on div "Name בדיקת מטפים חודשית (באר שבע) Form Title Language עברית Icon Allow share re…" at bounding box center [814, 713] width 1468 height 1162
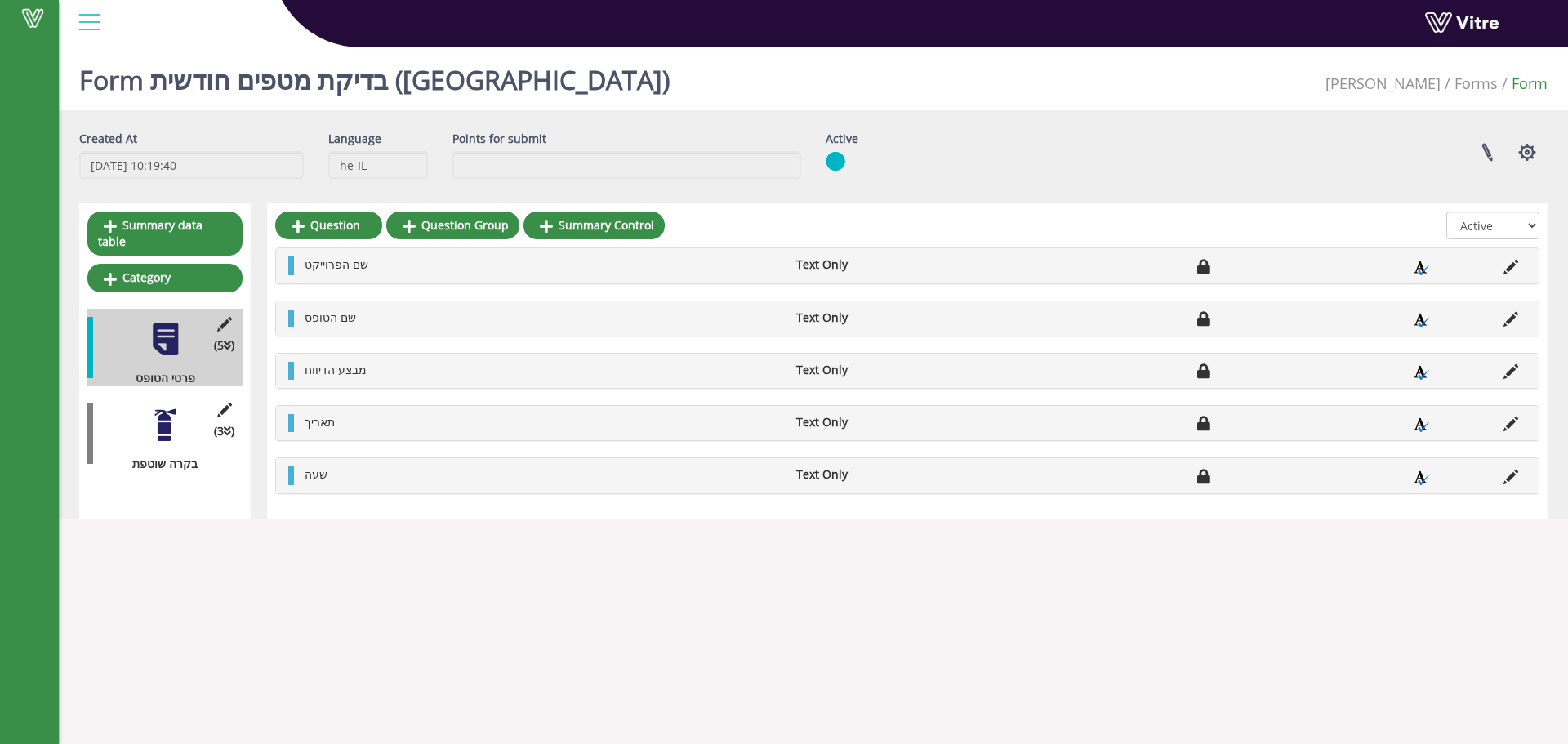
click at [6, 624] on div "Vitre" at bounding box center [29, 372] width 58 height 744
